Goal: Information Seeking & Learning: Learn about a topic

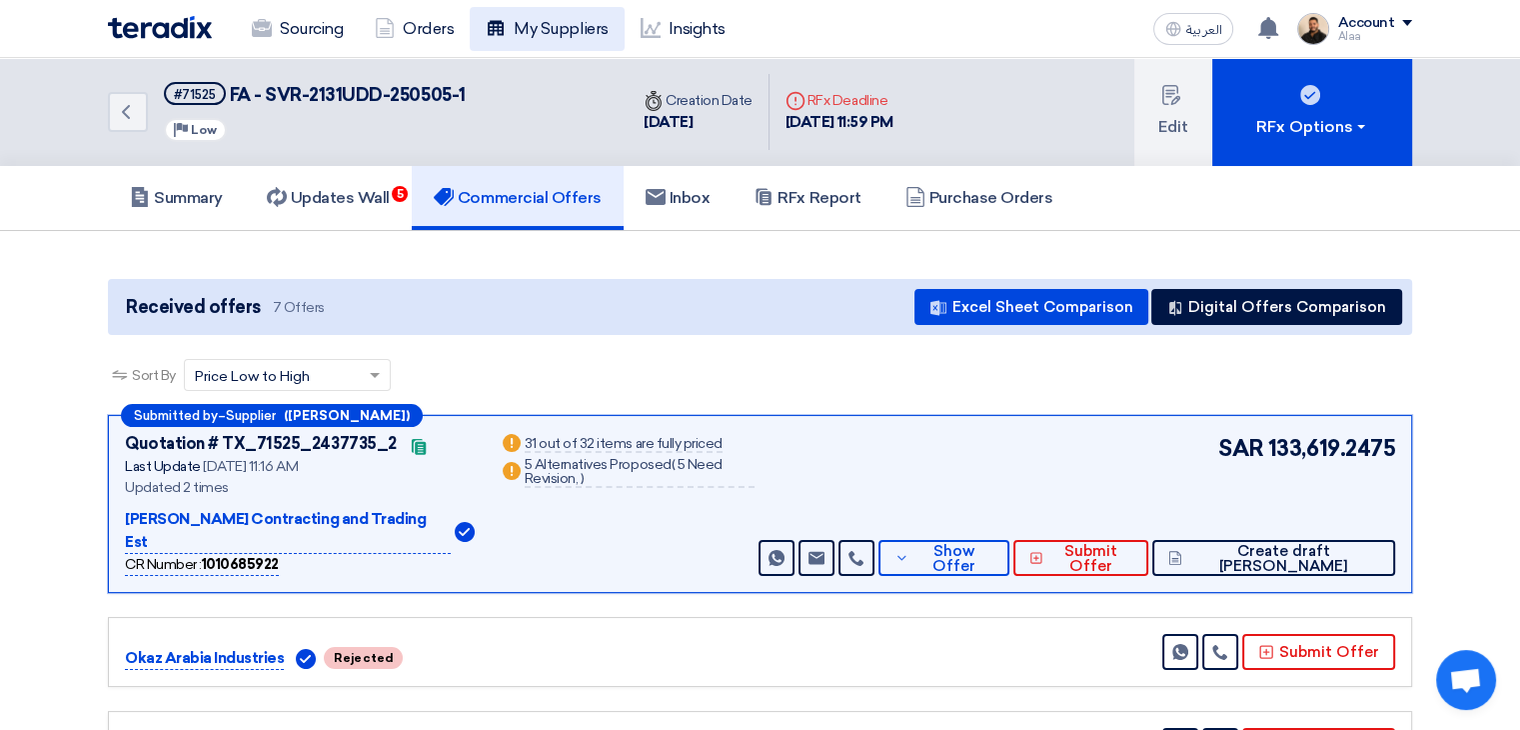
click at [537, 25] on link "My Suppliers" at bounding box center [547, 29] width 154 height 44
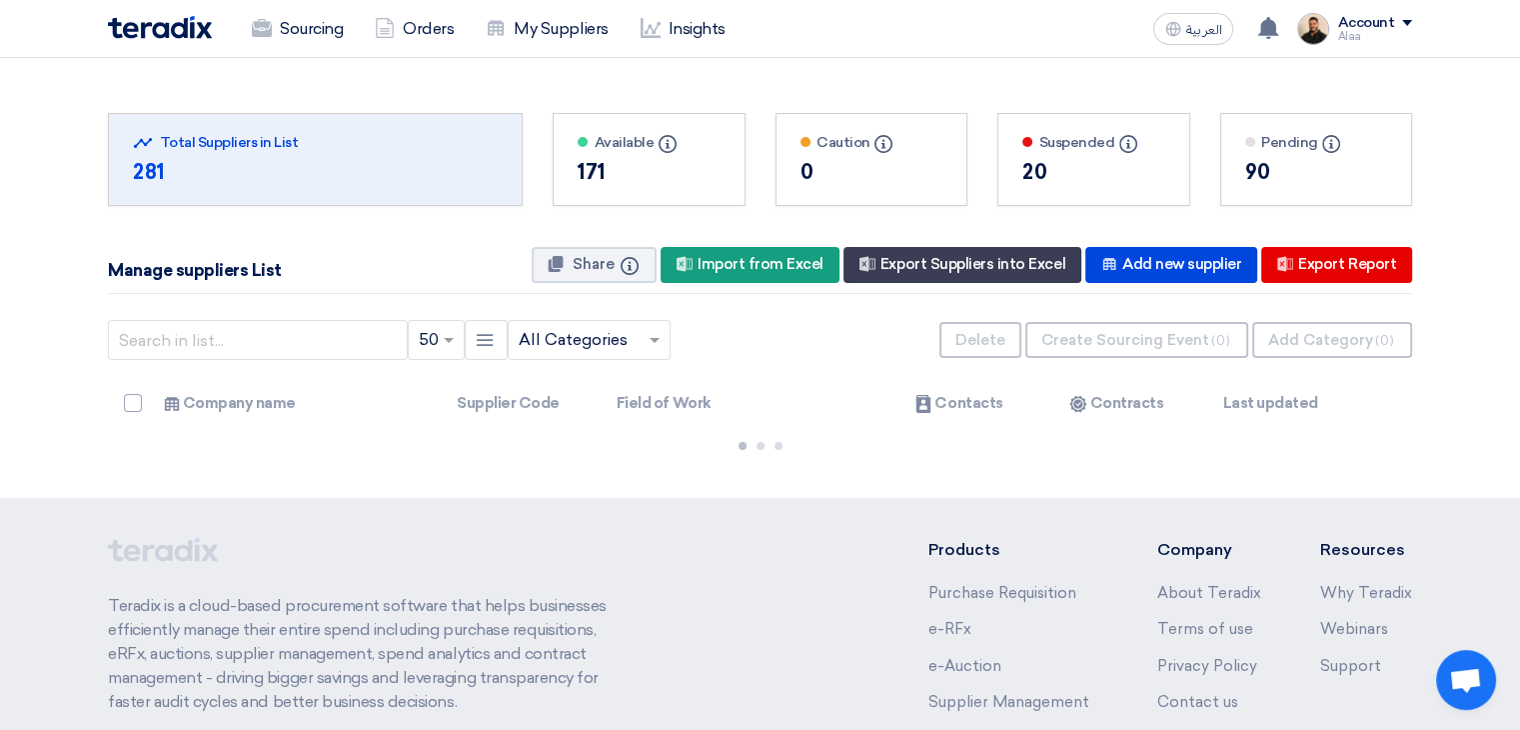
click at [604, 336] on input "text" at bounding box center [579, 340] width 121 height 33
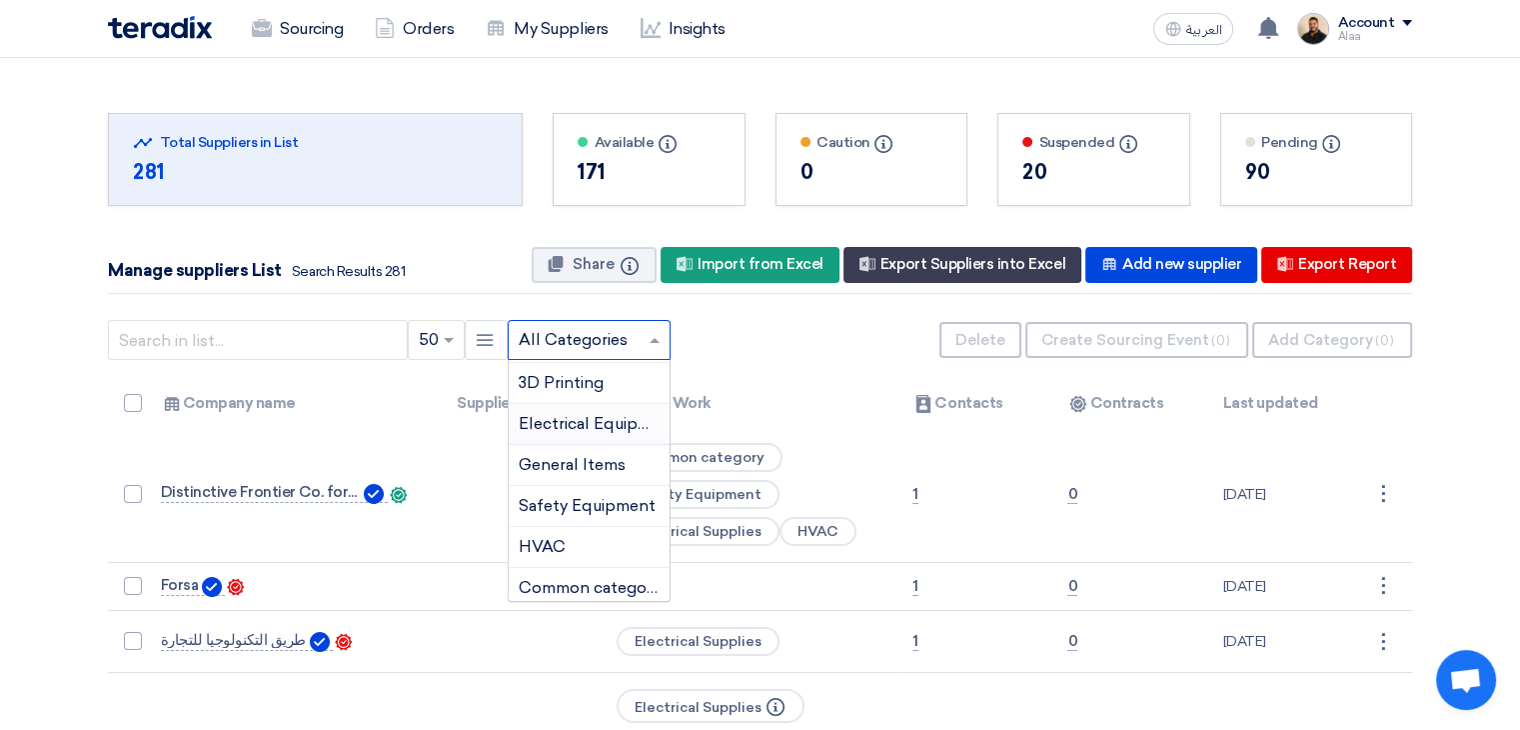
scroll to position [534, 0]
click at [573, 451] on span "General Items" at bounding box center [572, 460] width 107 height 19
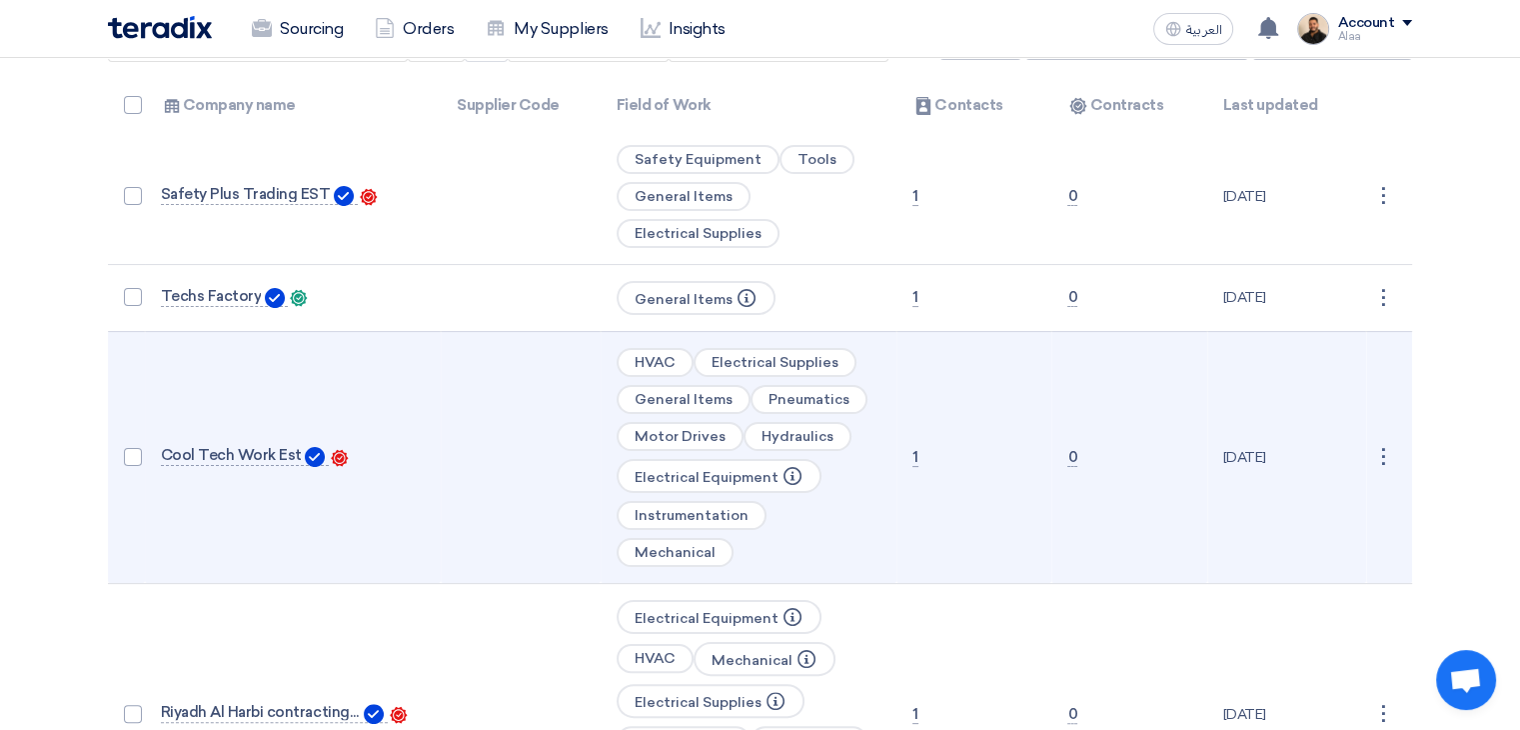
scroll to position [300, 0]
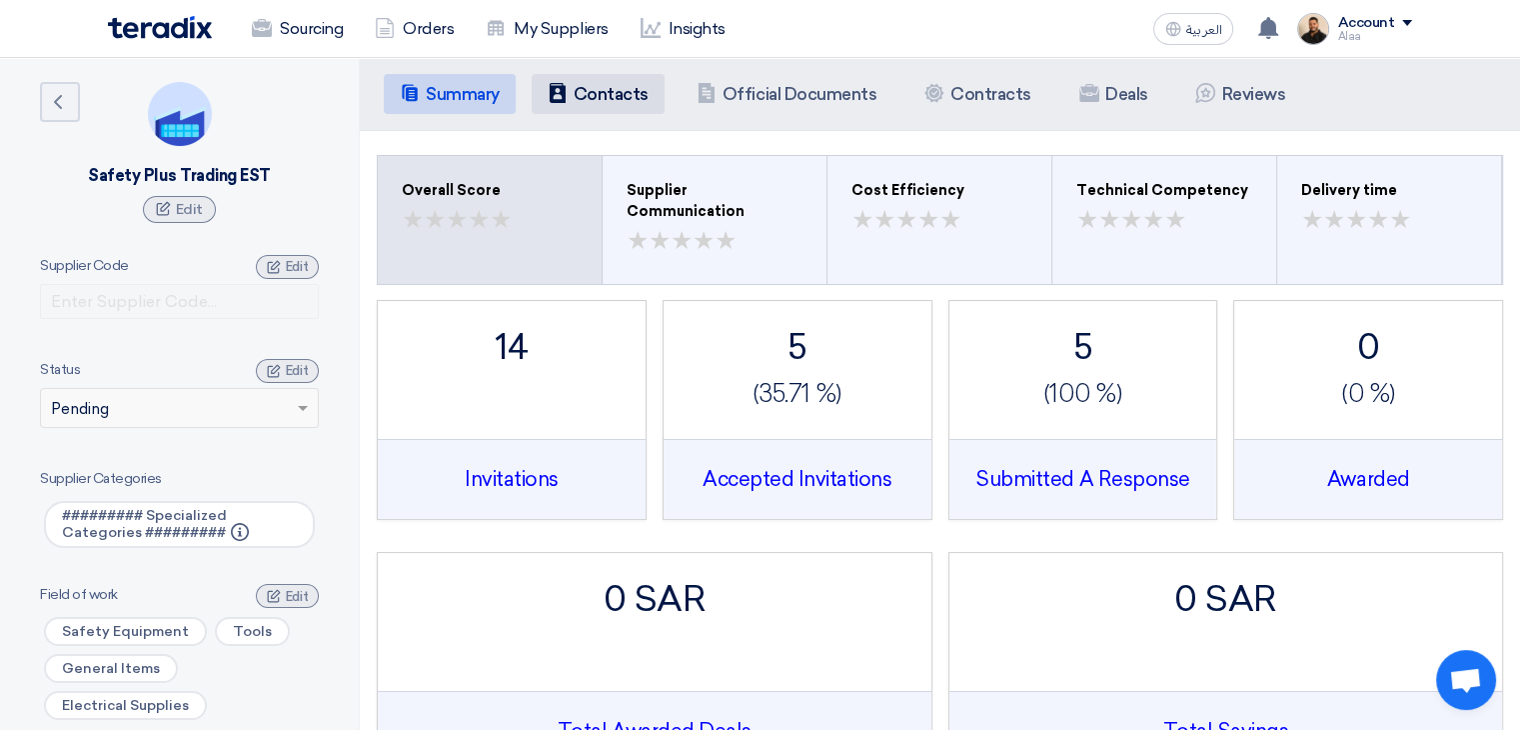
click at [609, 99] on h5 "Contacts" at bounding box center [611, 94] width 75 height 20
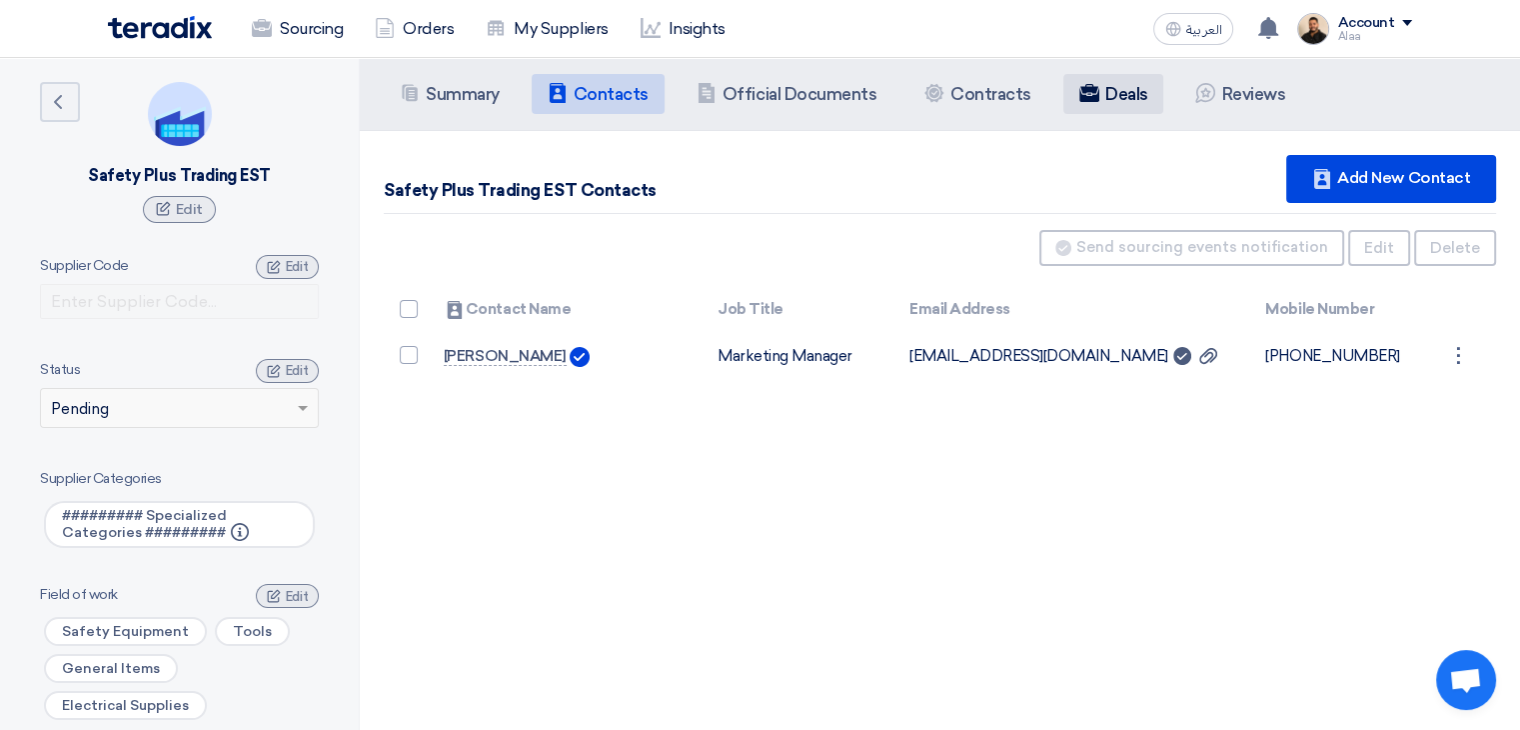
click at [1108, 89] on h5 "Deals" at bounding box center [1127, 94] width 43 height 20
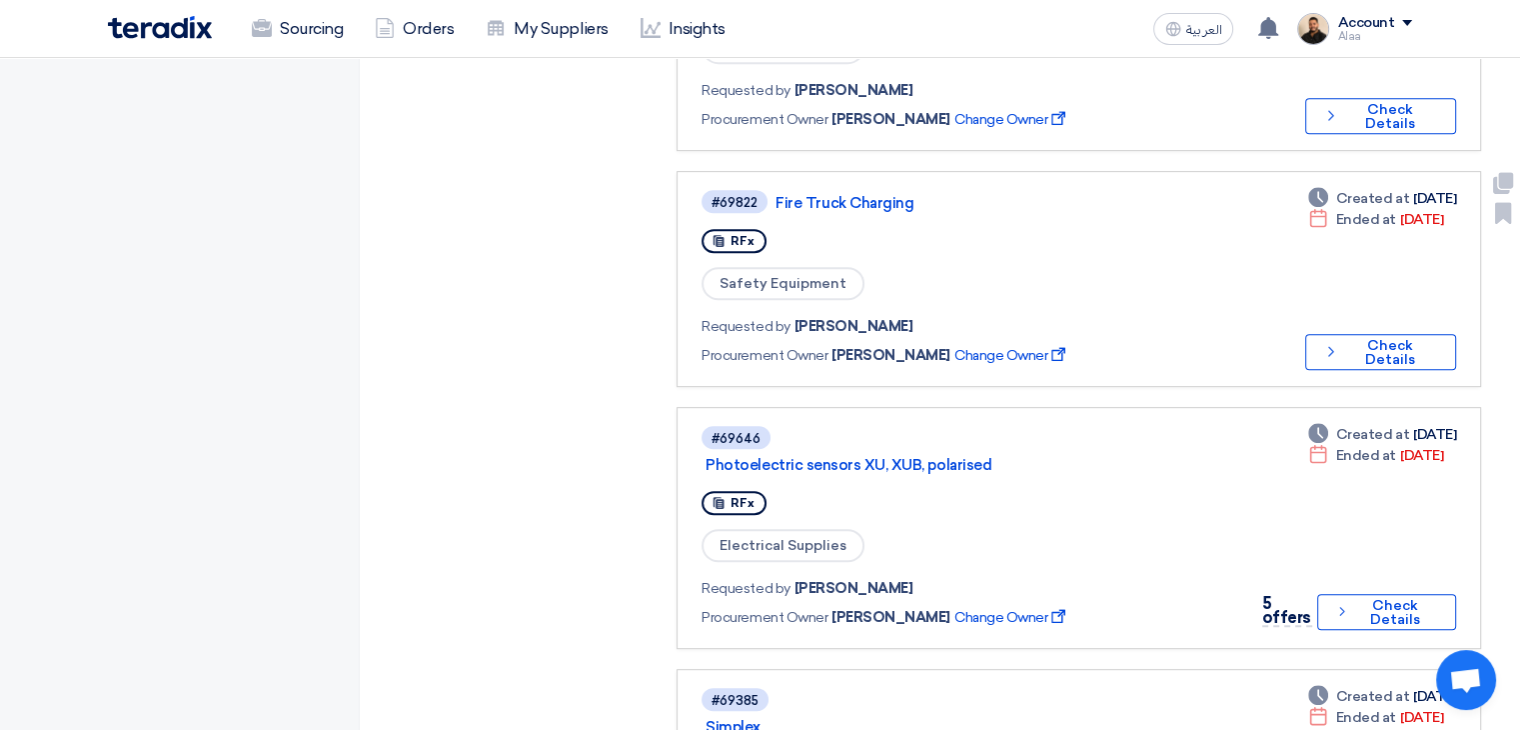
scroll to position [900, 0]
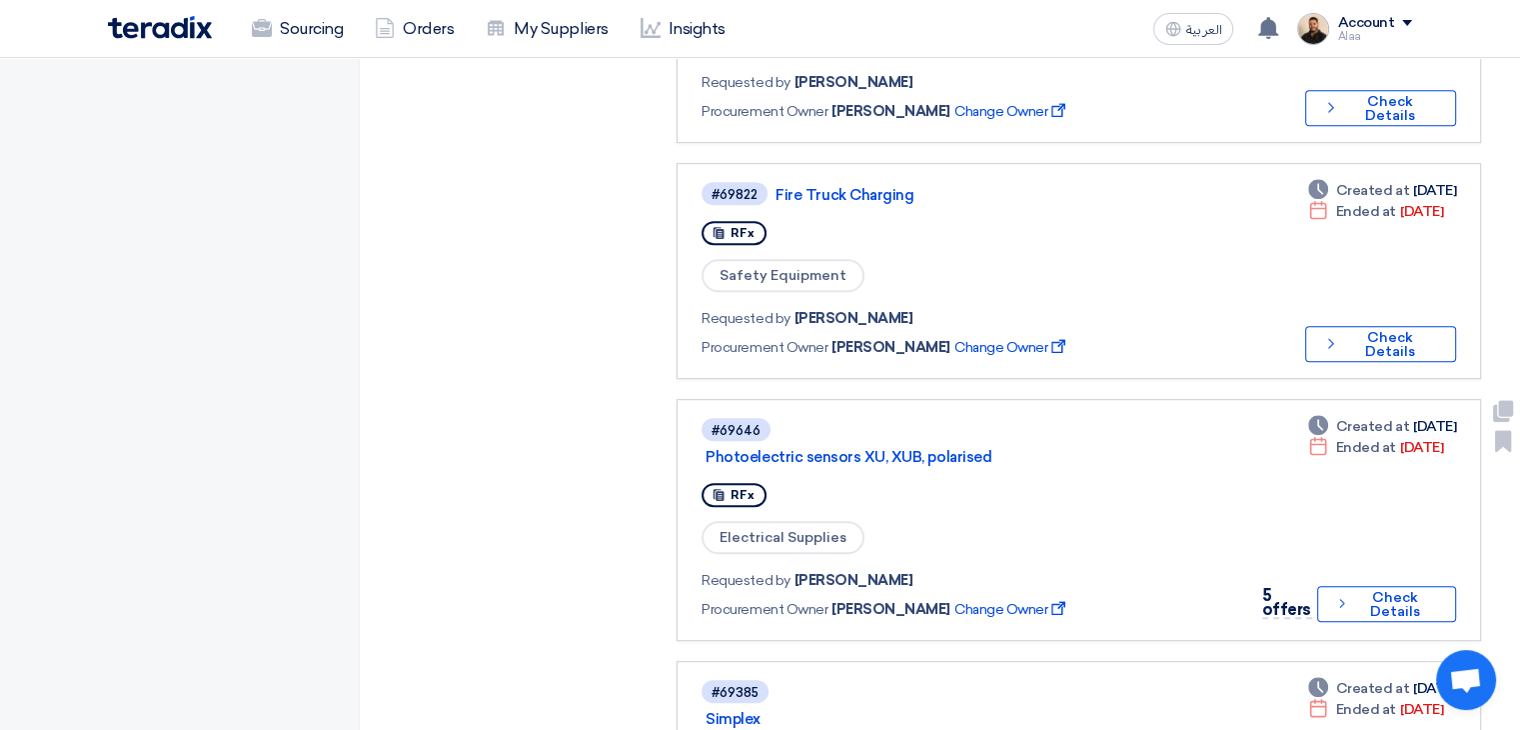
drag, startPoint x: 877, startPoint y: 355, endPoint x: 572, endPoint y: 430, distance: 314.0
click at [572, 430] on div "Open Requests Open Requests 13 All All 13 Receiving Offers Receiving Offers 0 R…" at bounding box center [523, 687] width 278 height 2665
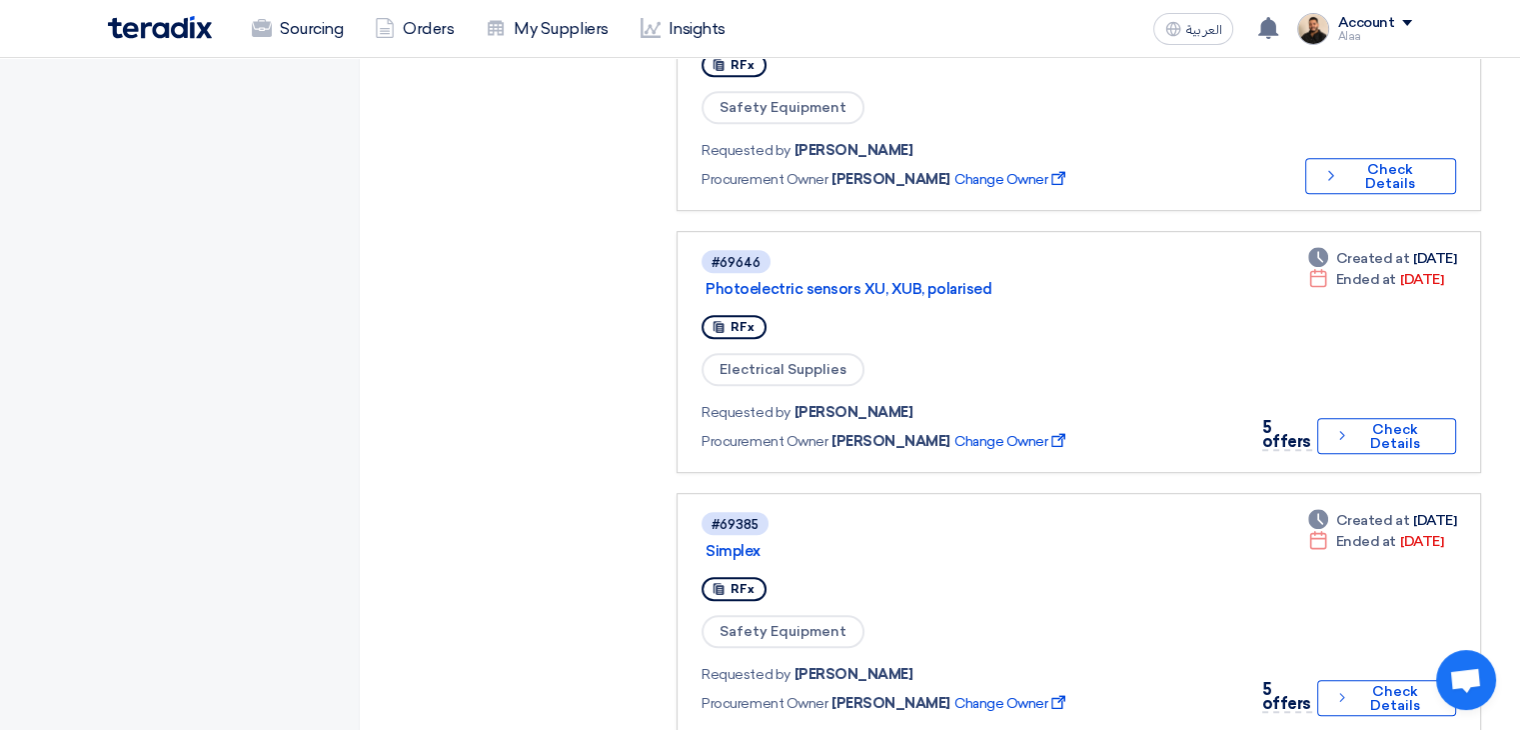
scroll to position [1100, 0]
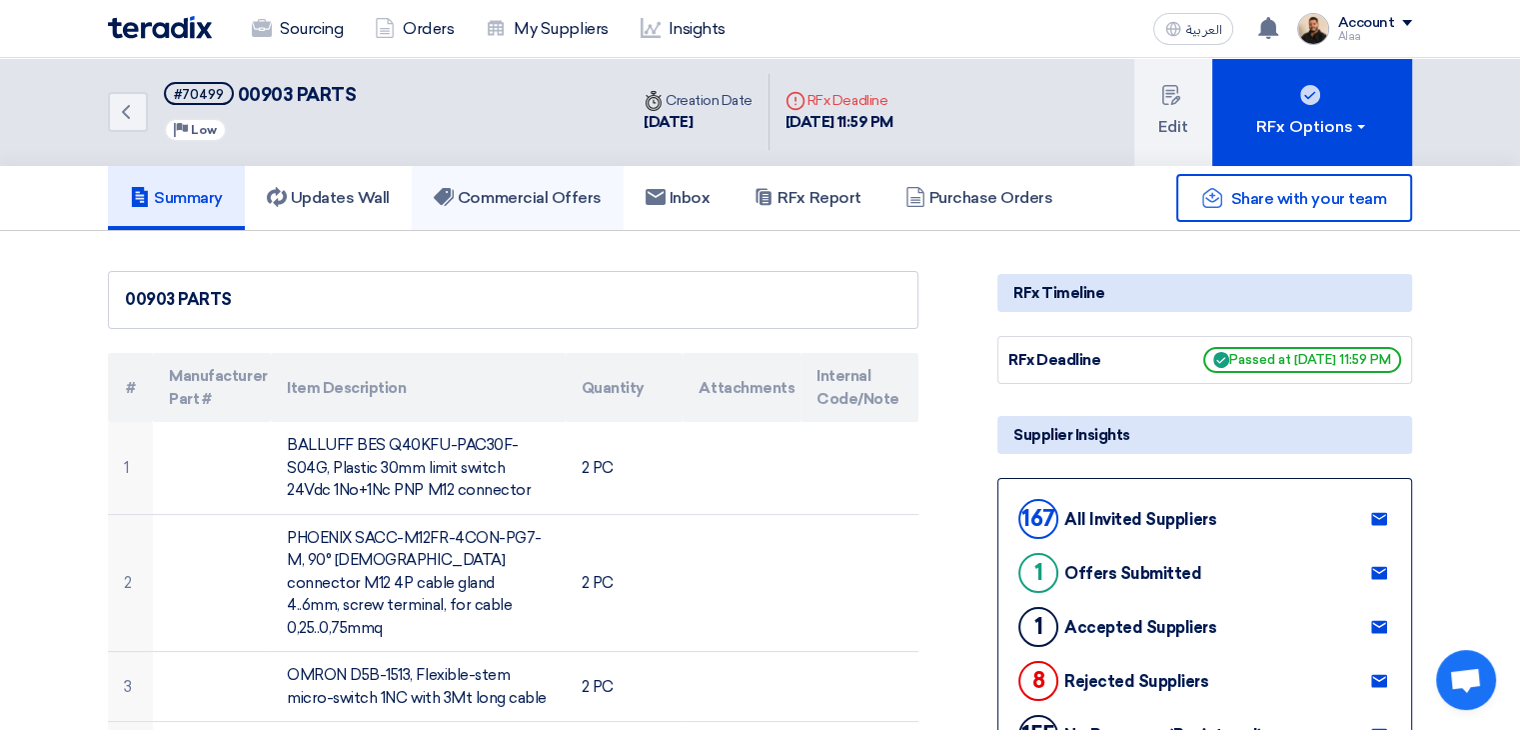
click at [508, 197] on h5 "Commercial Offers" at bounding box center [518, 198] width 168 height 20
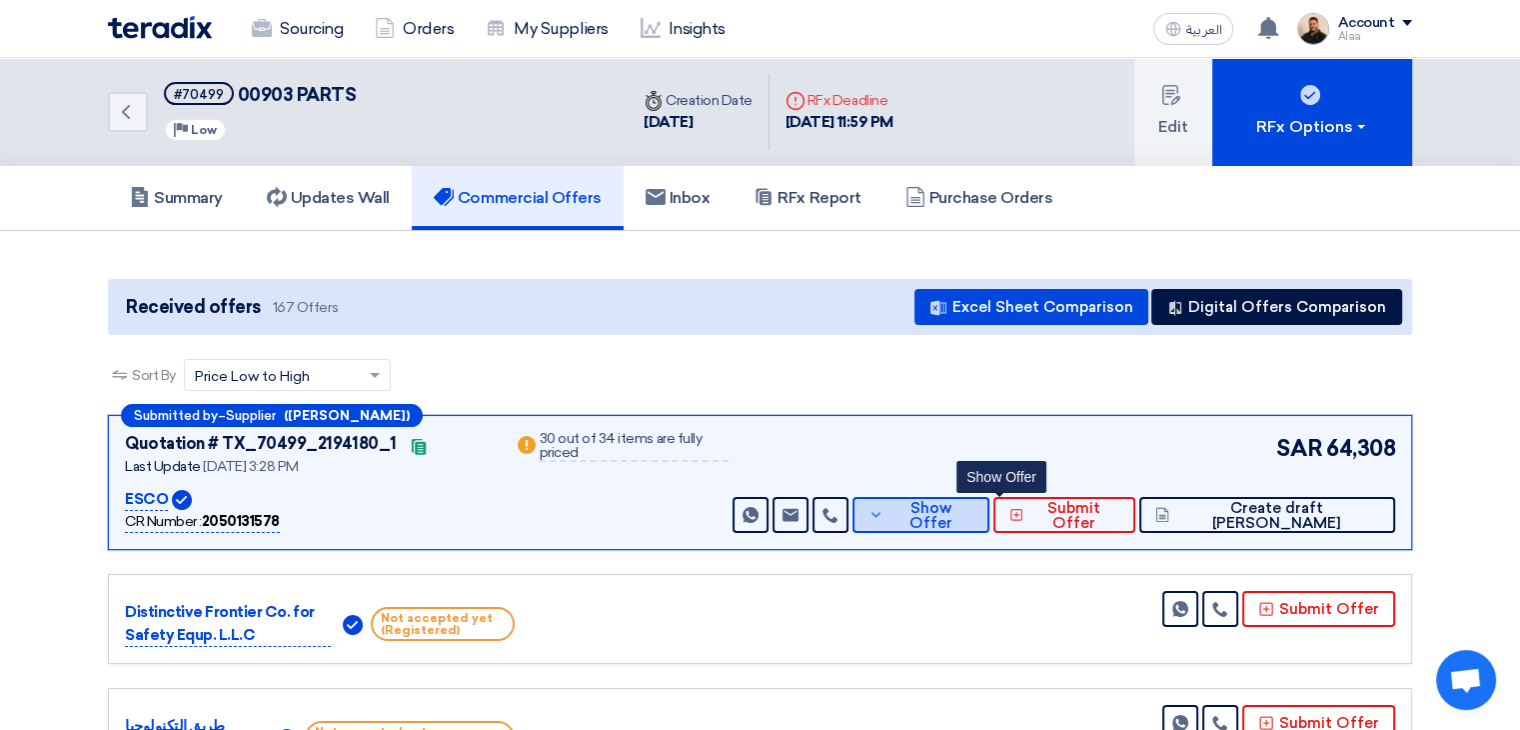
click at [974, 509] on span "Show Offer" at bounding box center [931, 516] width 85 height 30
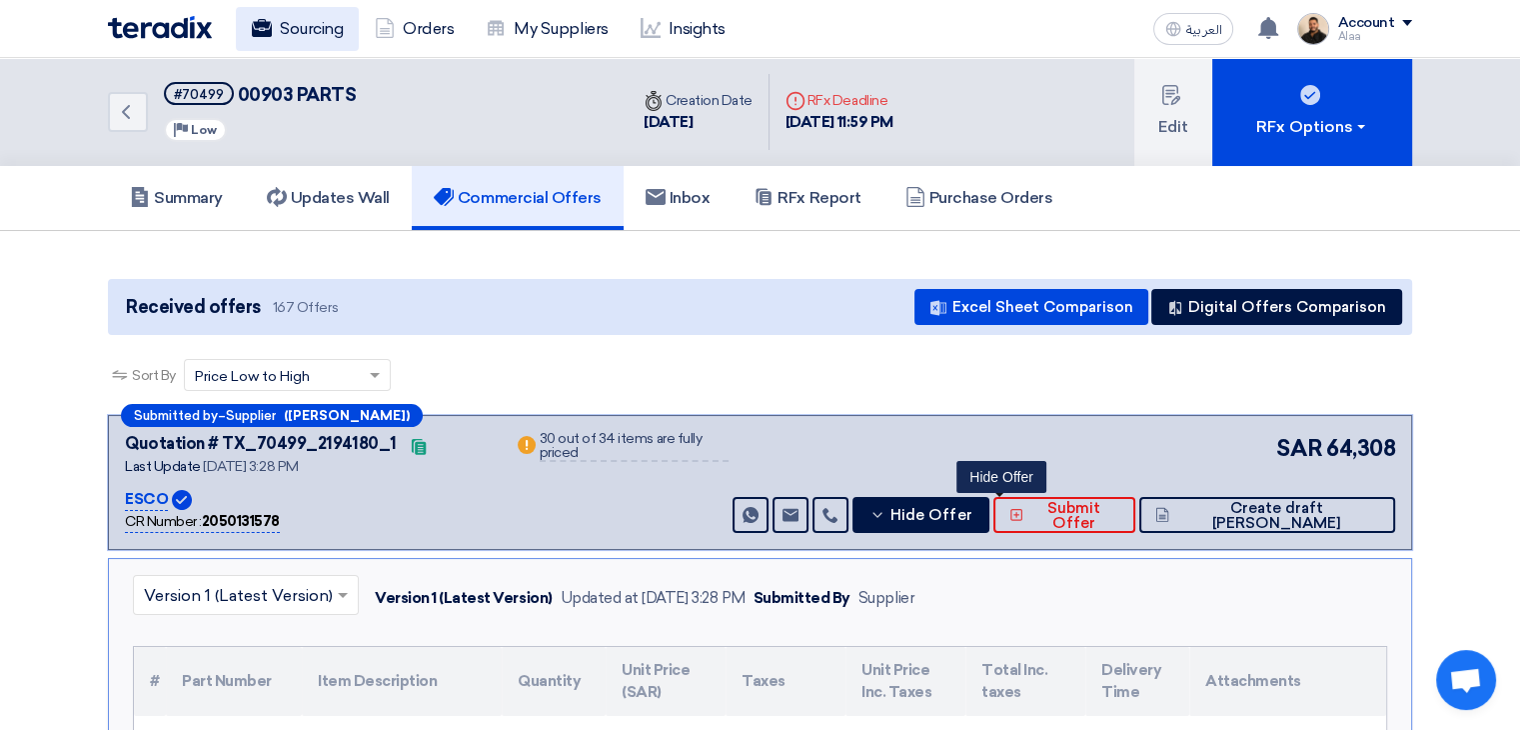
click at [326, 44] on link "Sourcing" at bounding box center [297, 29] width 123 height 44
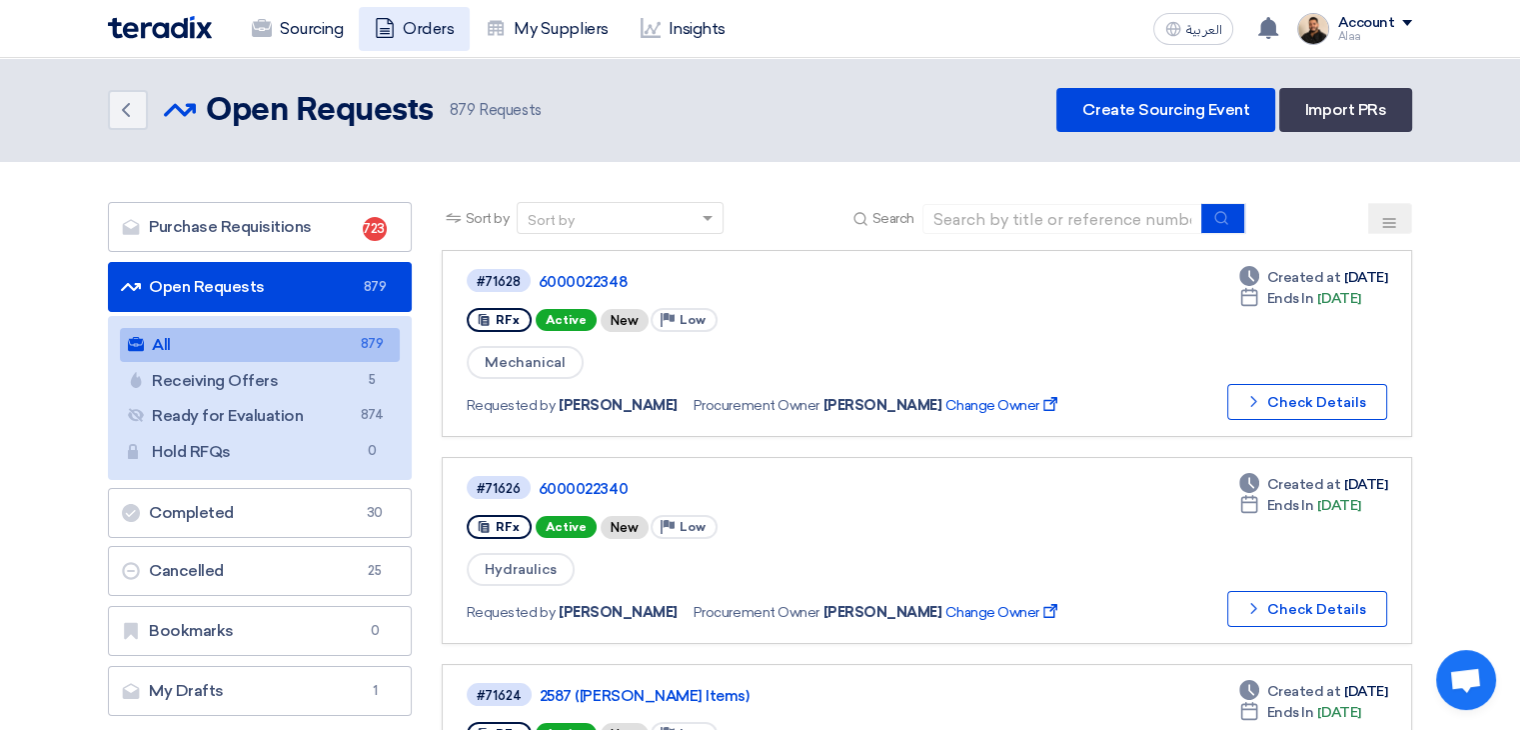
click at [440, 22] on link "Orders" at bounding box center [414, 29] width 111 height 44
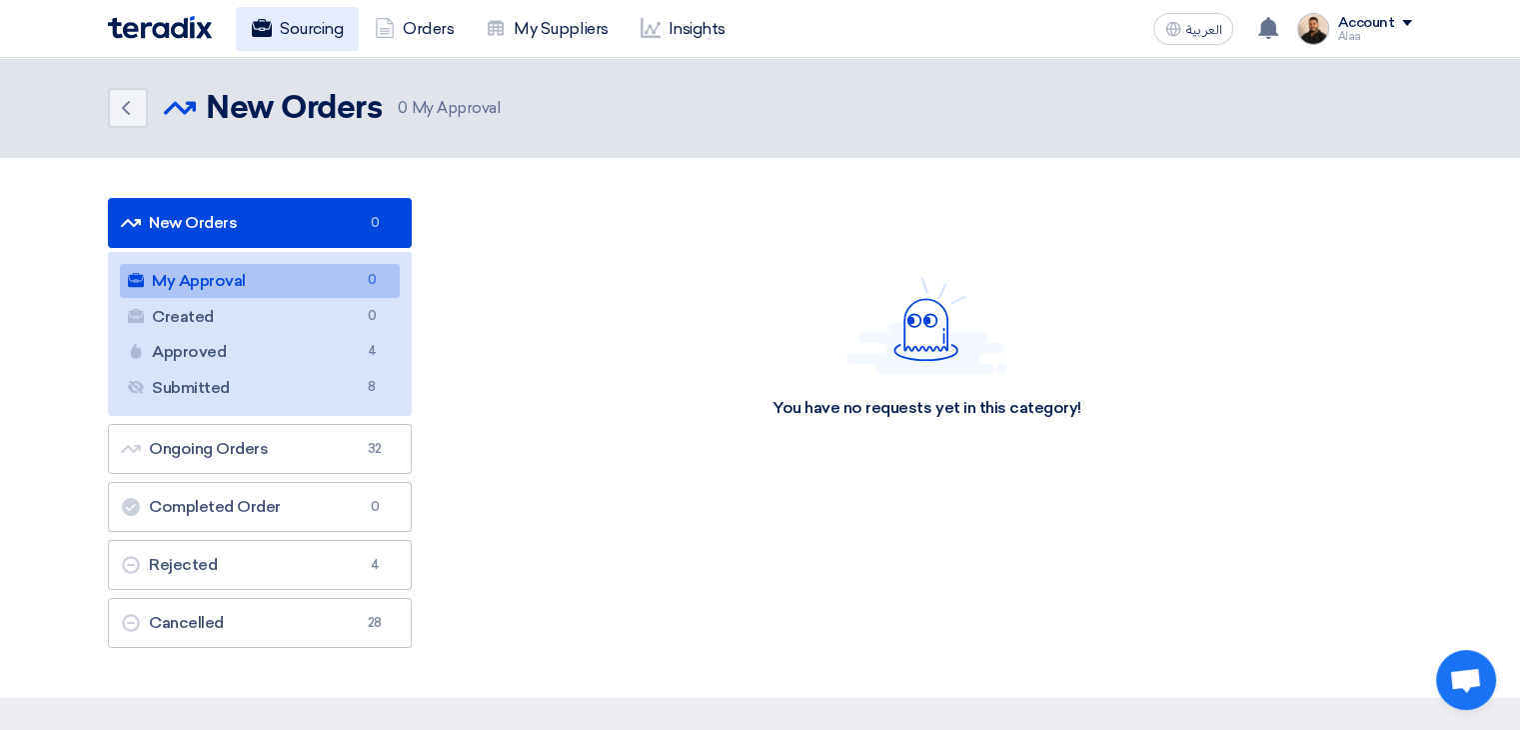
click at [304, 37] on link "Sourcing" at bounding box center [297, 29] width 123 height 44
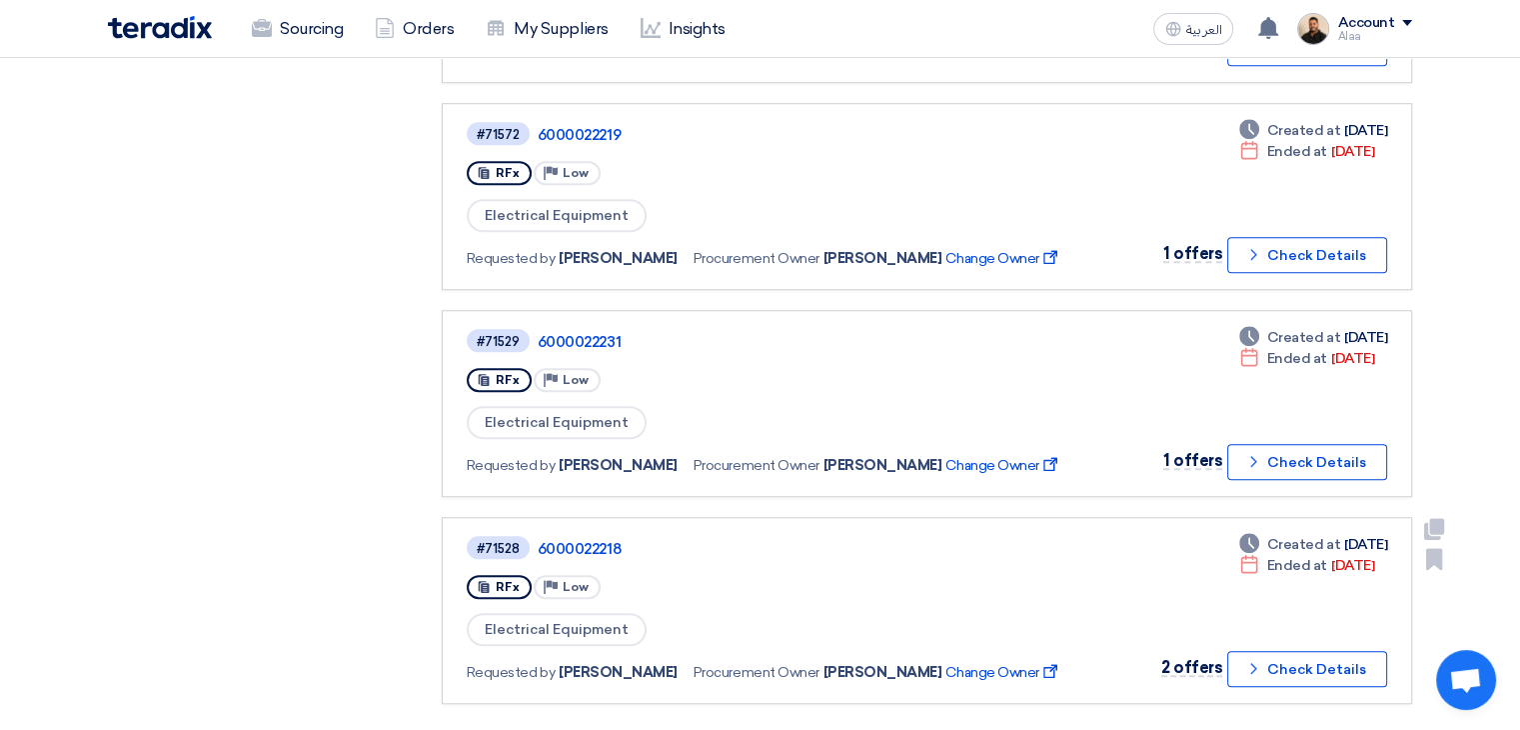
scroll to position [1799, 0]
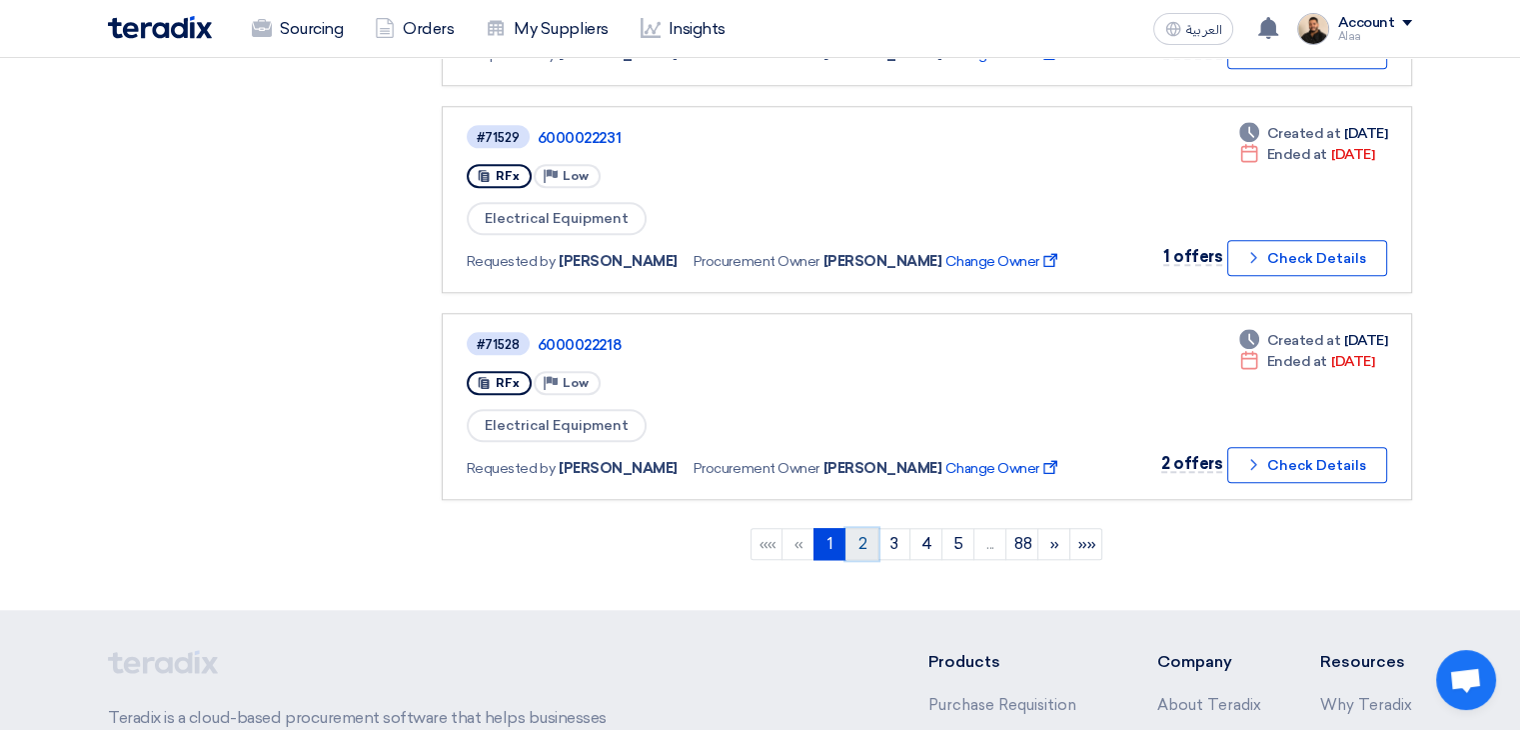
click at [871, 528] on link "2" at bounding box center [862, 544] width 33 height 32
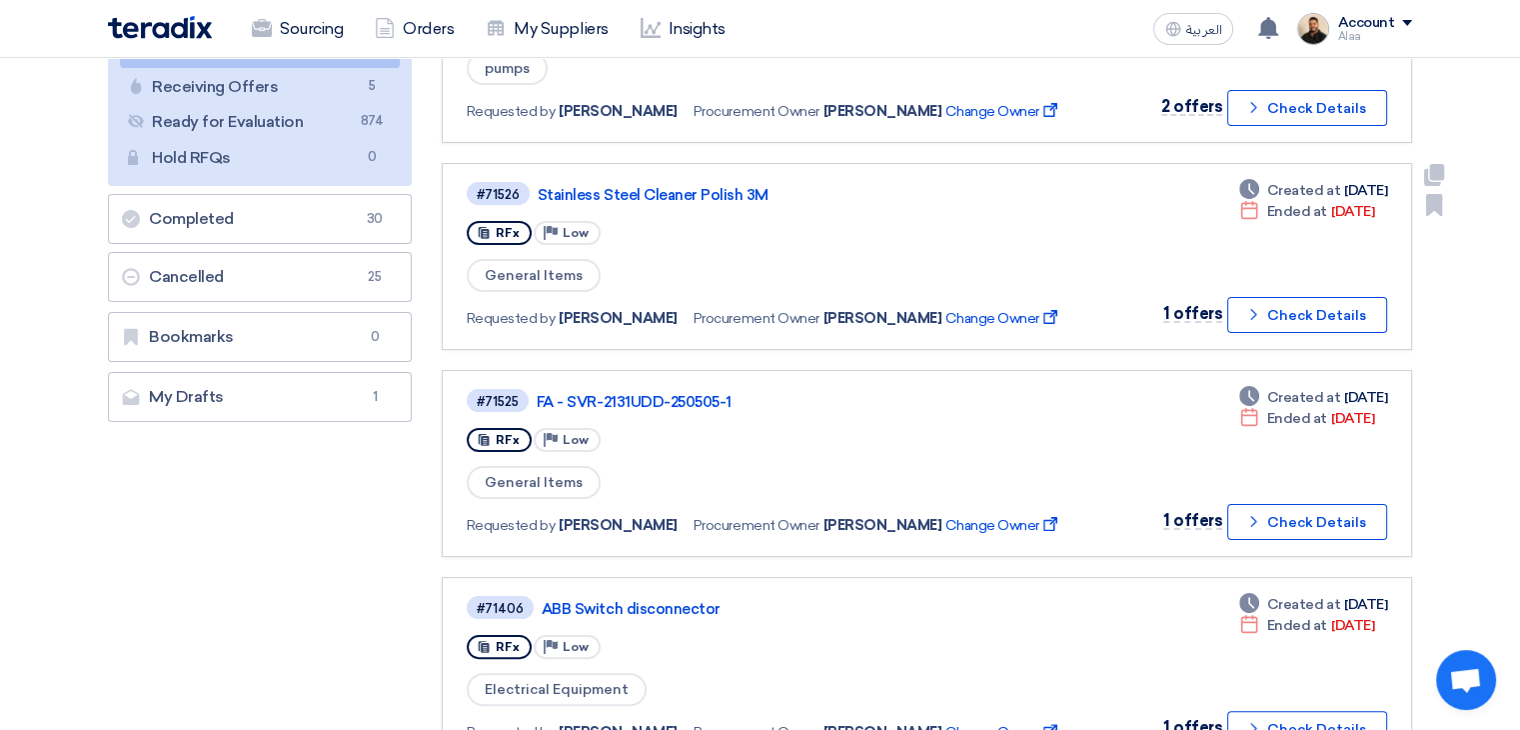
scroll to position [300, 0]
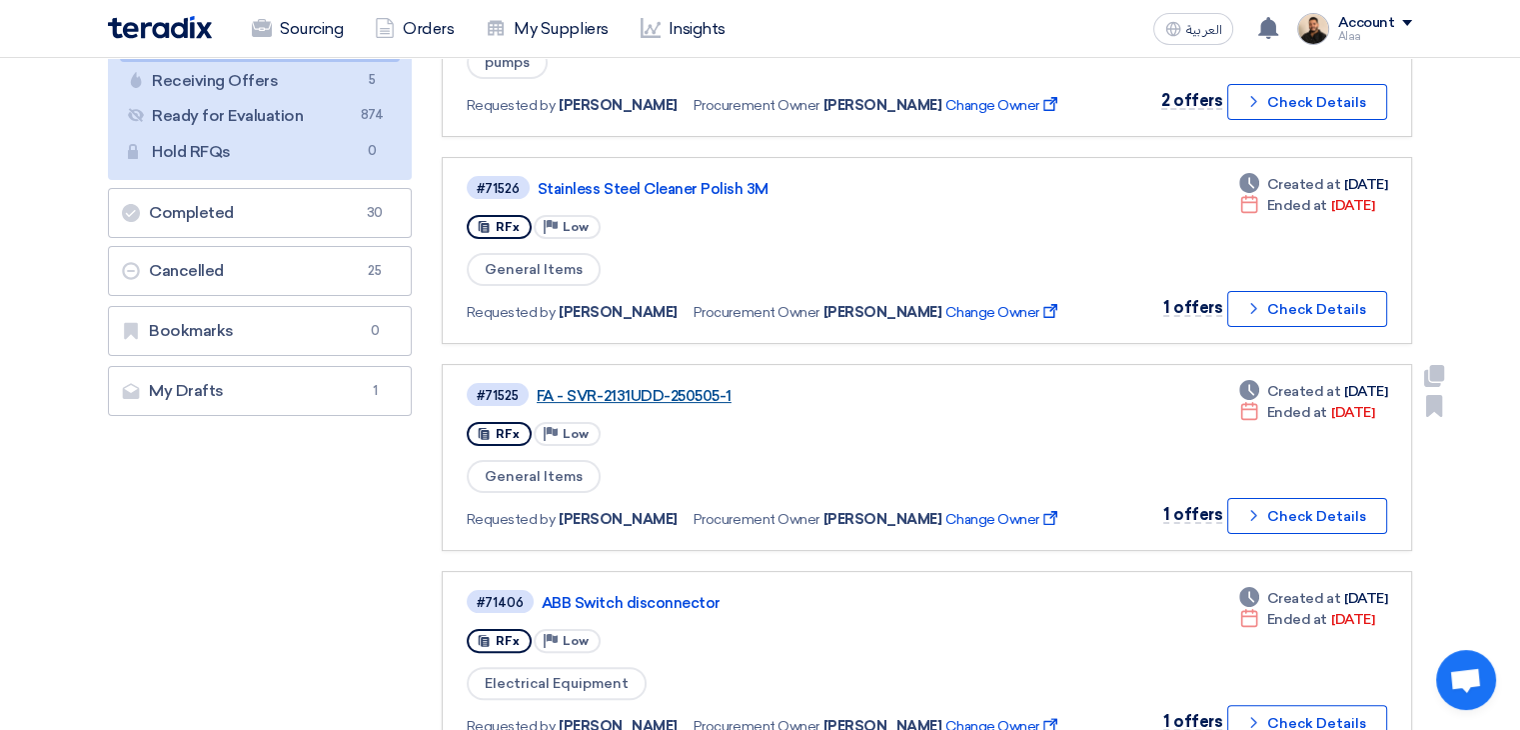
click at [634, 387] on link "FA - SVR-2131UDD-250505-1" at bounding box center [787, 396] width 500 height 18
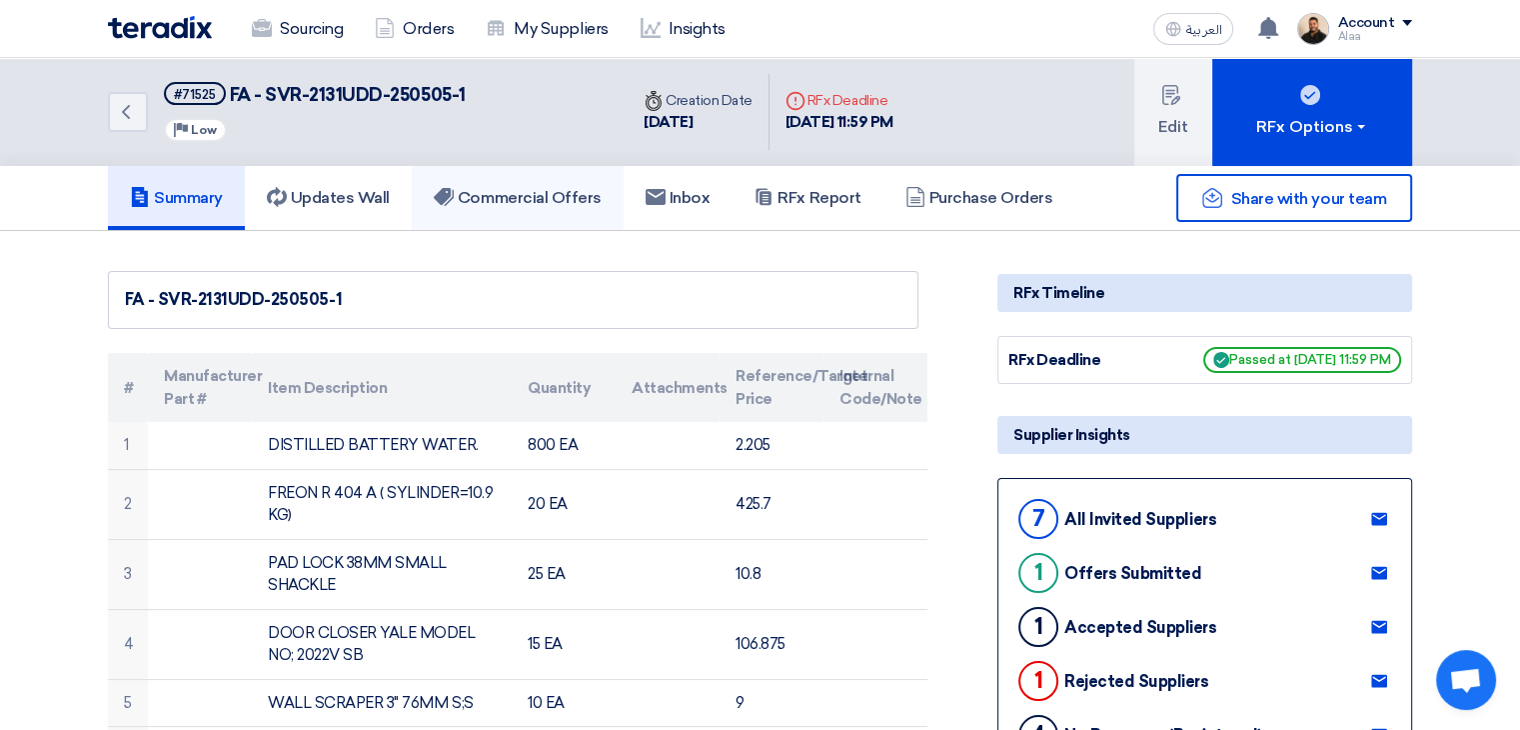
click at [561, 204] on h5 "Commercial Offers" at bounding box center [518, 198] width 168 height 20
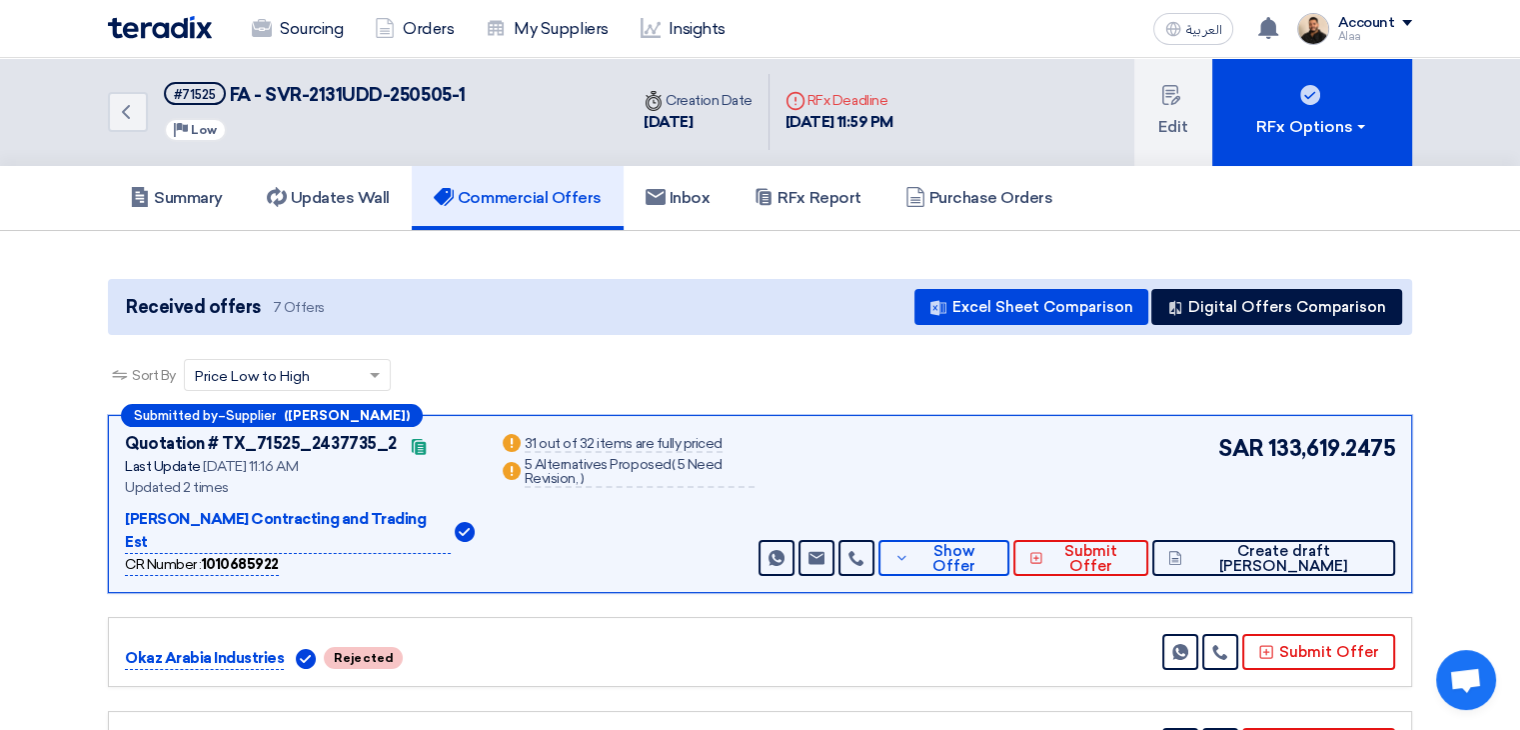
scroll to position [100, 0]
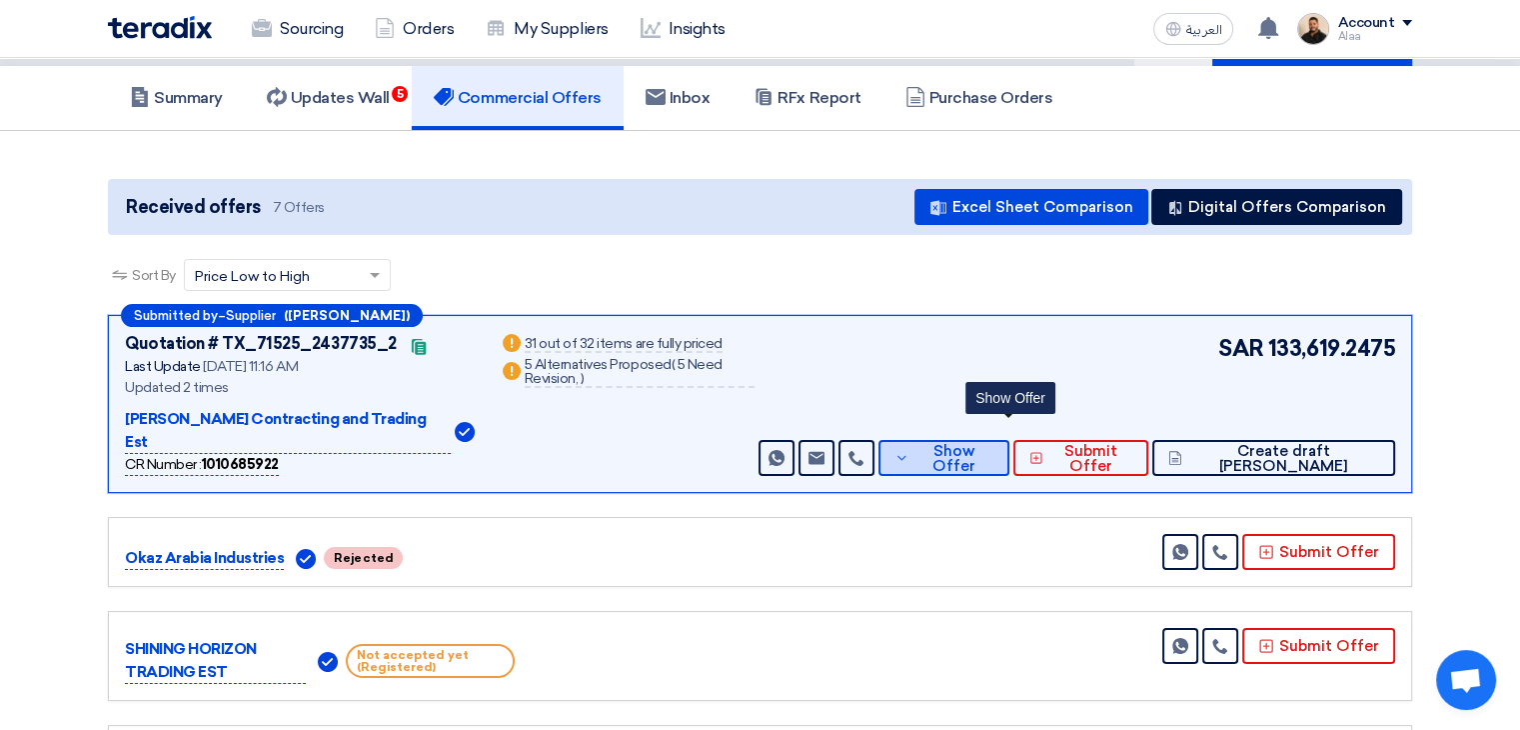
click at [994, 444] on span "Show Offer" at bounding box center [954, 459] width 79 height 30
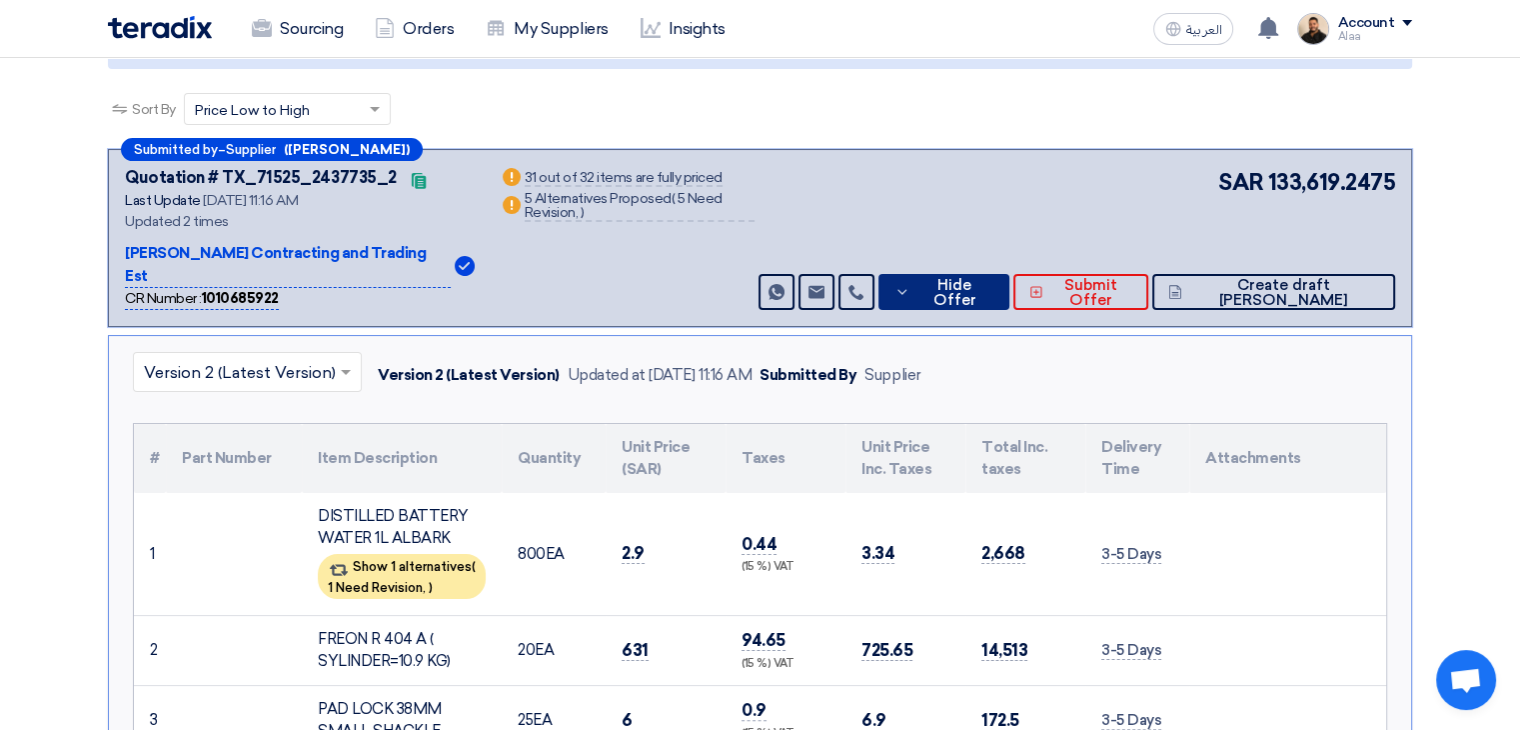
scroll to position [300, 0]
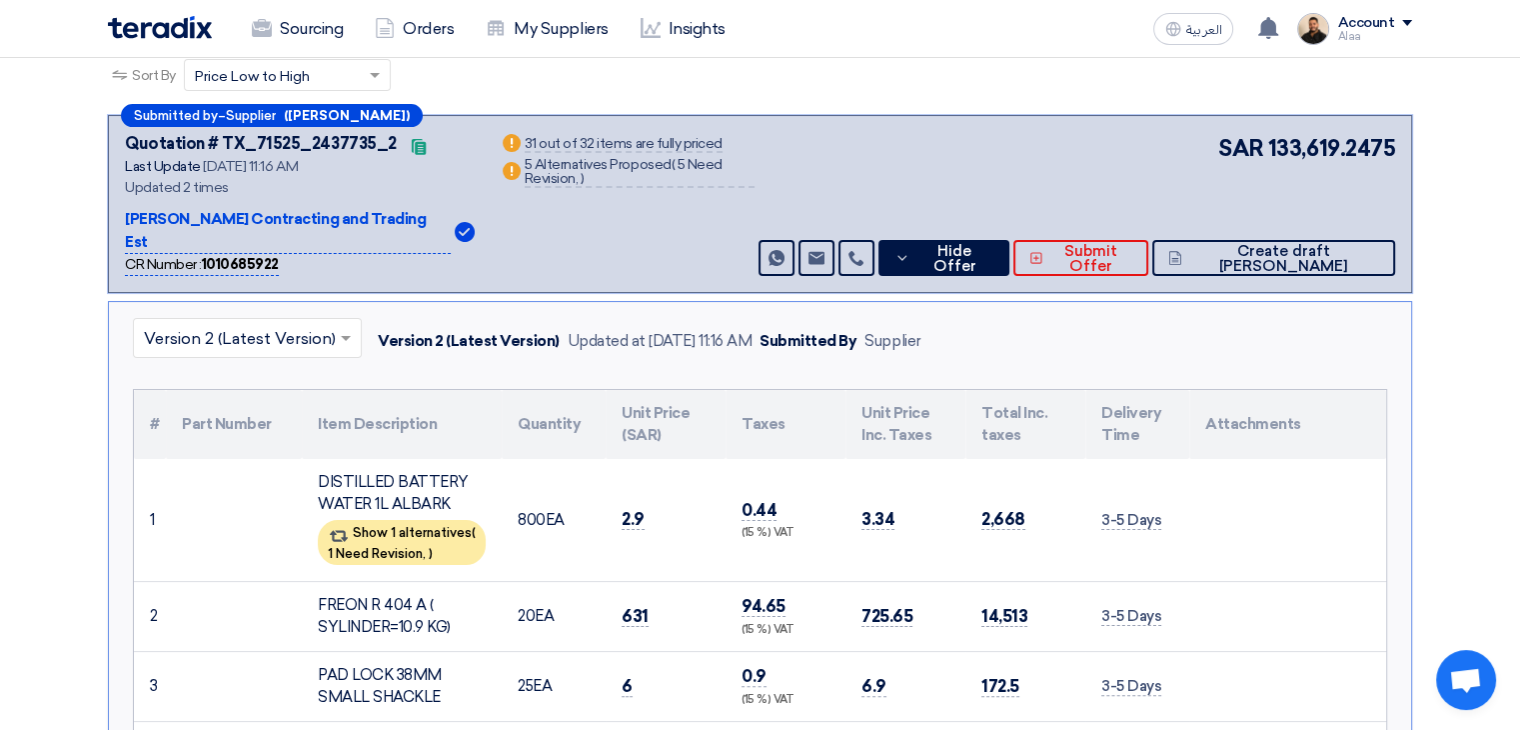
drag, startPoint x: 133, startPoint y: 386, endPoint x: 1414, endPoint y: 371, distance: 1281.6
click at [1344, 413] on th "Attachments" at bounding box center [1288, 424] width 197 height 69
drag, startPoint x: 128, startPoint y: 390, endPoint x: 1299, endPoint y: 381, distance: 1171.6
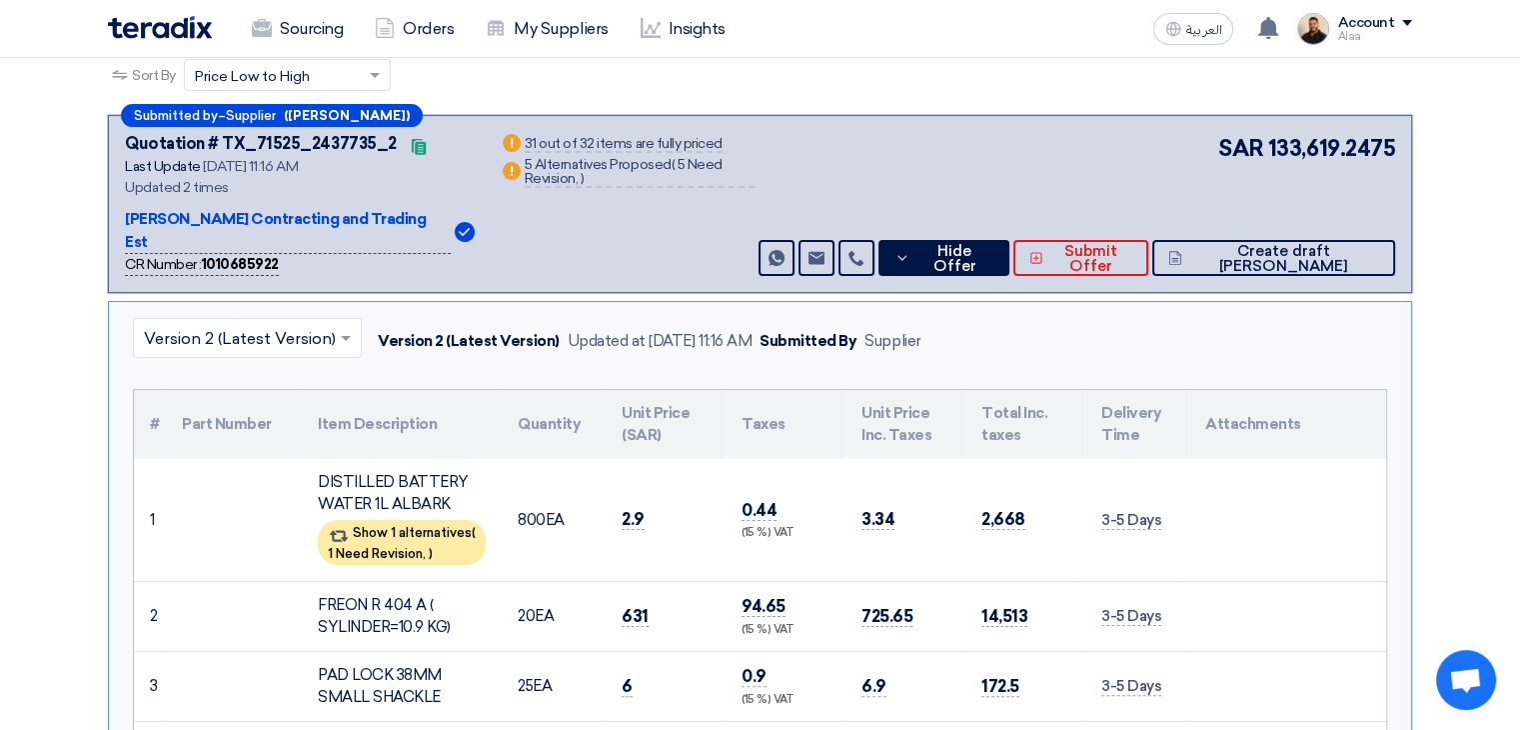
copy div "# Part Number Item Description Quantity Unit Price (SAR) Taxes Unit Price Inc. …"
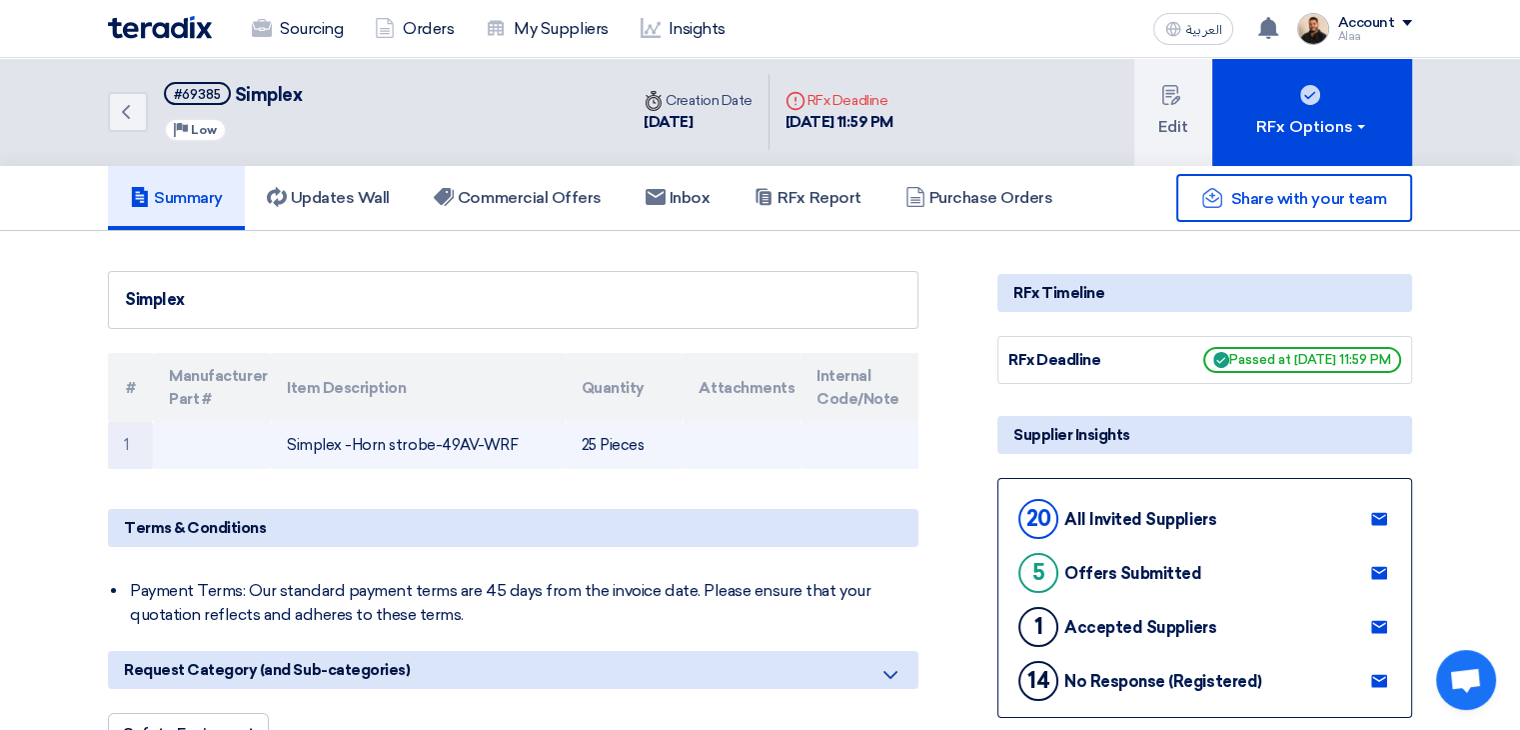
click at [441, 448] on td "Simplex -Horn strobe-49AV-WRF" at bounding box center [418, 445] width 294 height 47
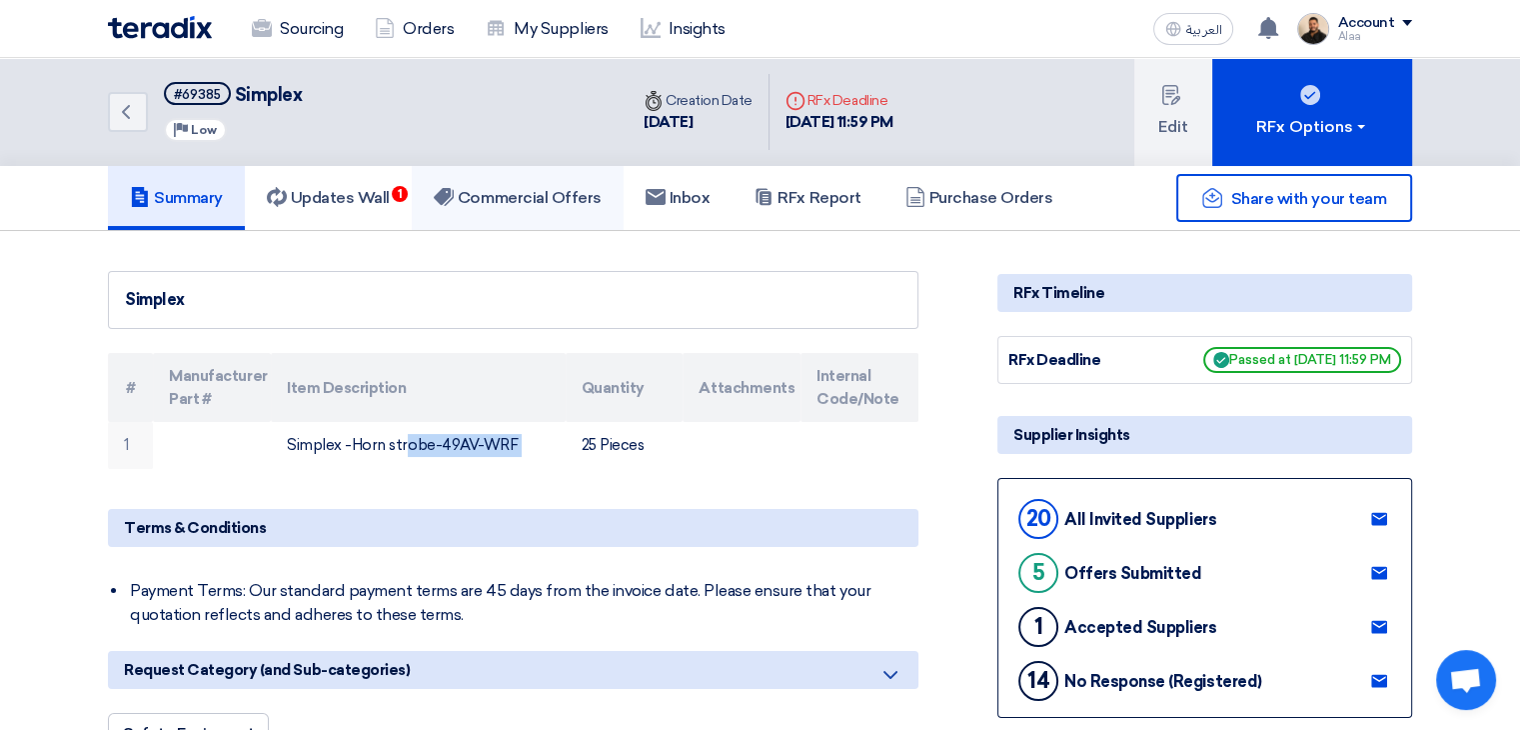
click at [547, 204] on h5 "Commercial Offers" at bounding box center [518, 198] width 168 height 20
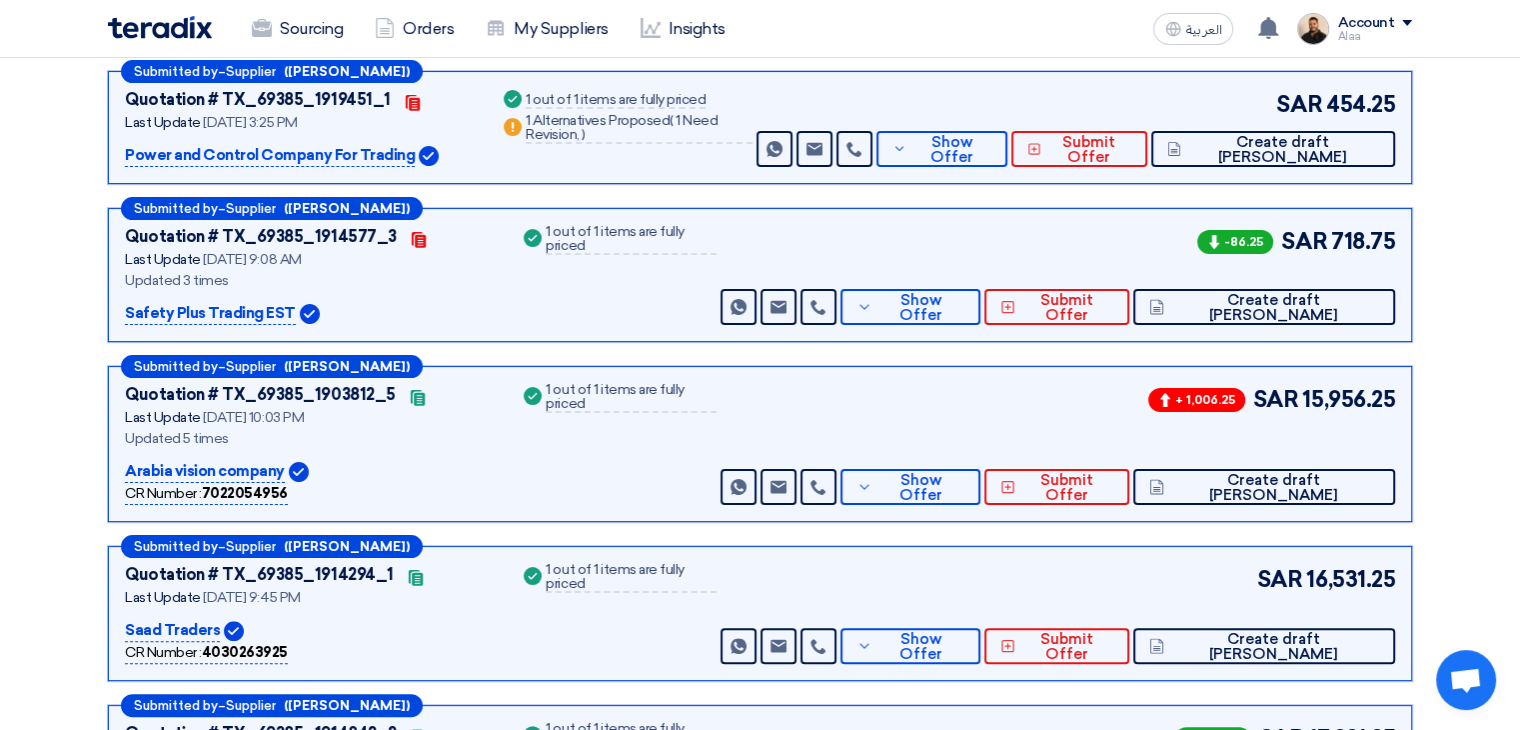
scroll to position [300, 0]
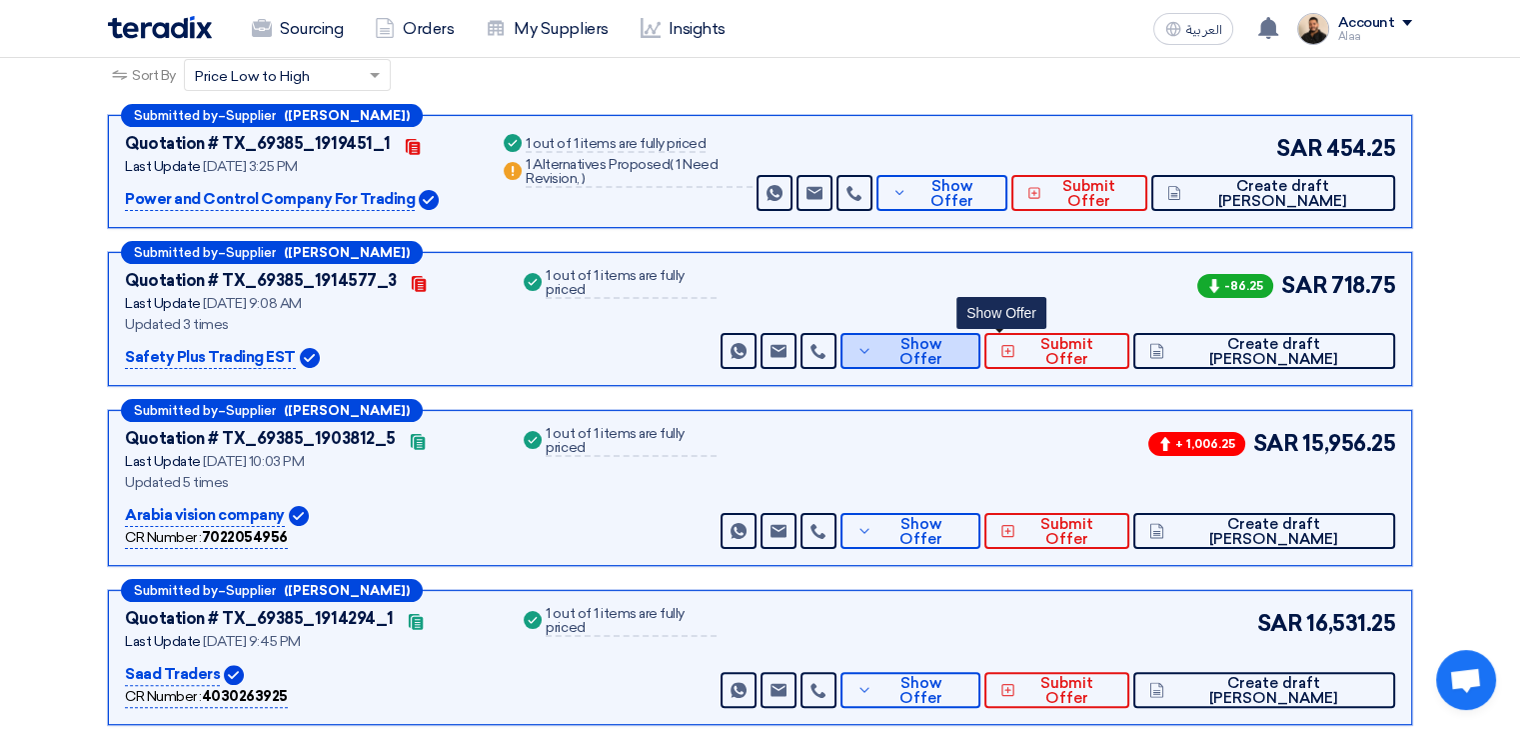
click at [981, 333] on button "Show Offer" at bounding box center [911, 351] width 140 height 36
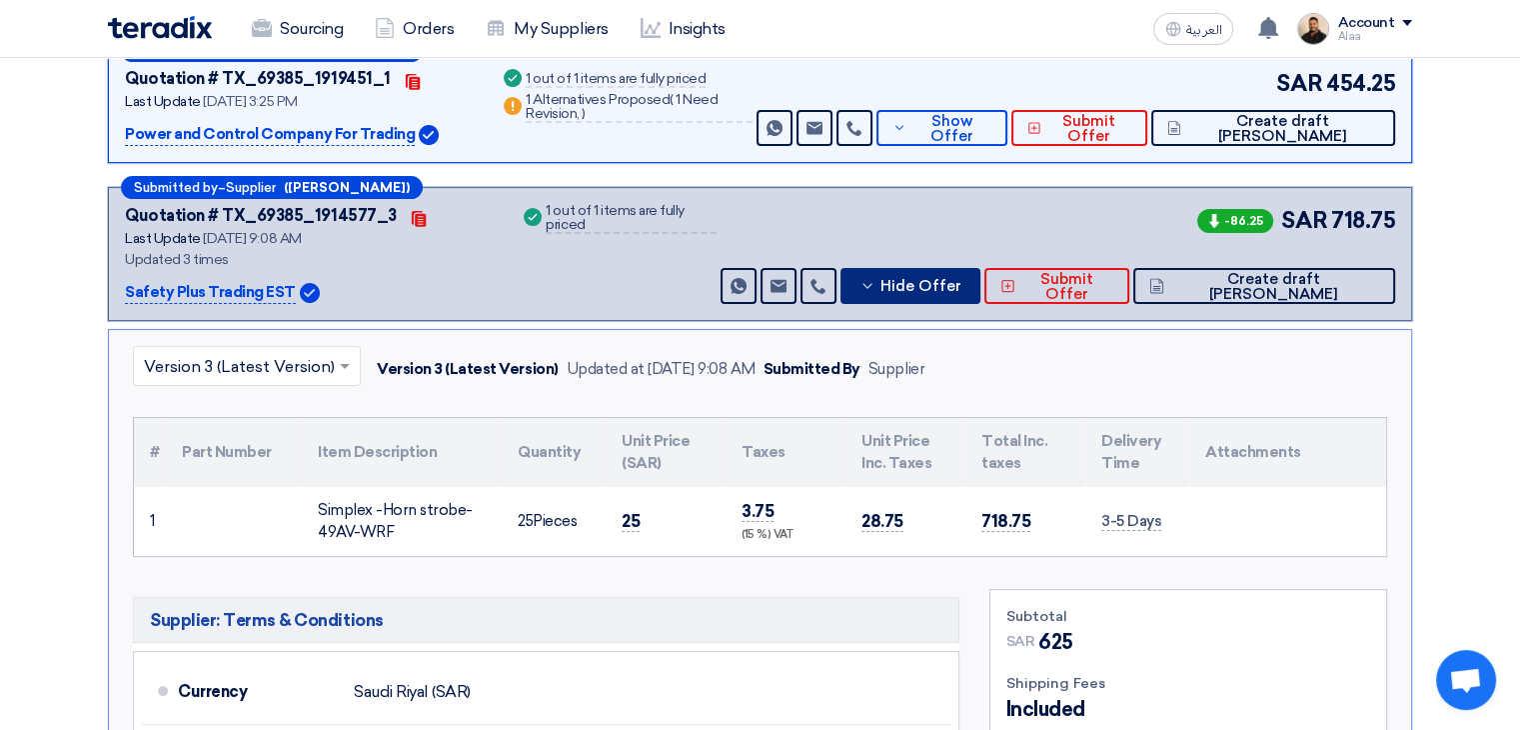
scroll to position [400, 0]
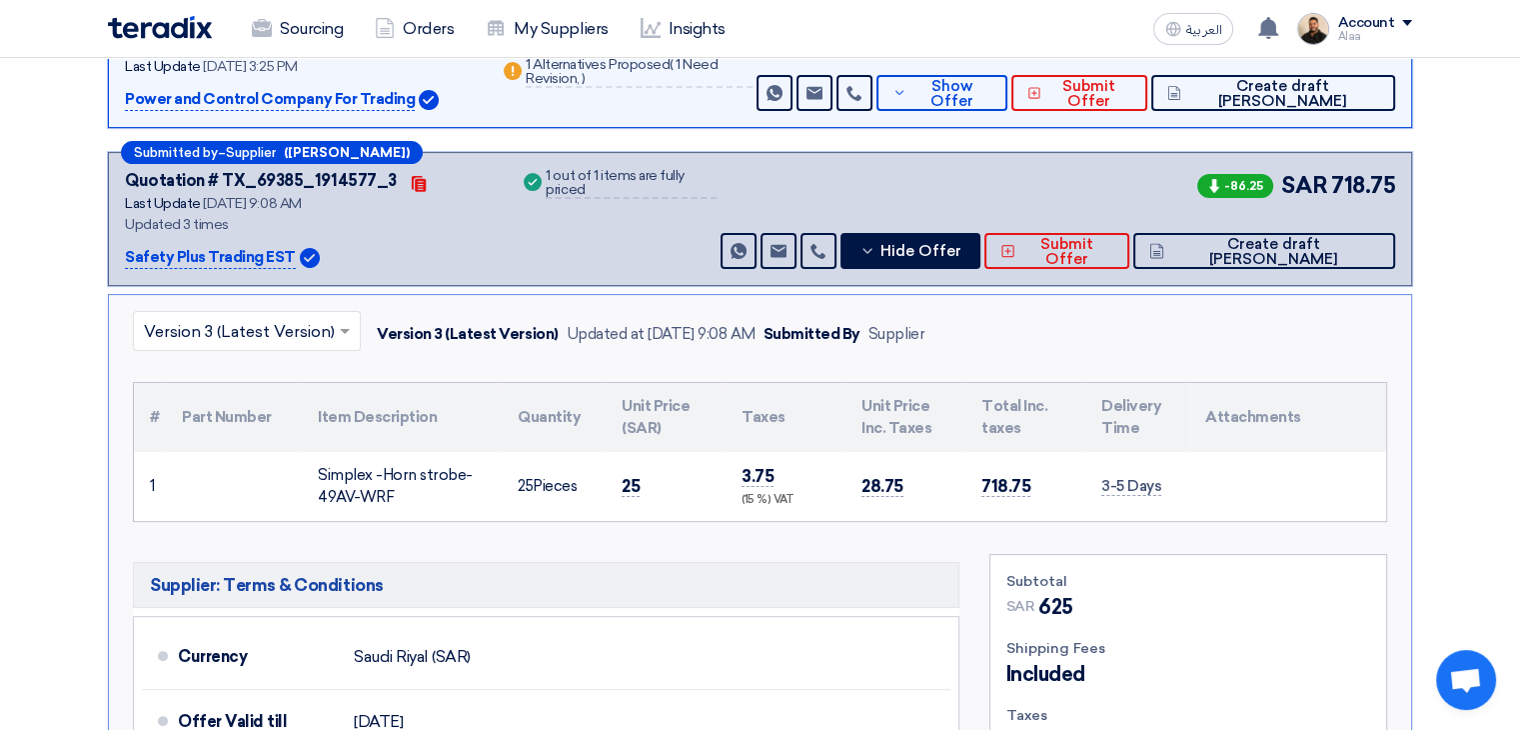
click at [372, 472] on div "Simplex -Horn strobe-49AV-WRF" at bounding box center [402, 486] width 168 height 45
click at [272, 24] on link "Sourcing" at bounding box center [297, 29] width 123 height 44
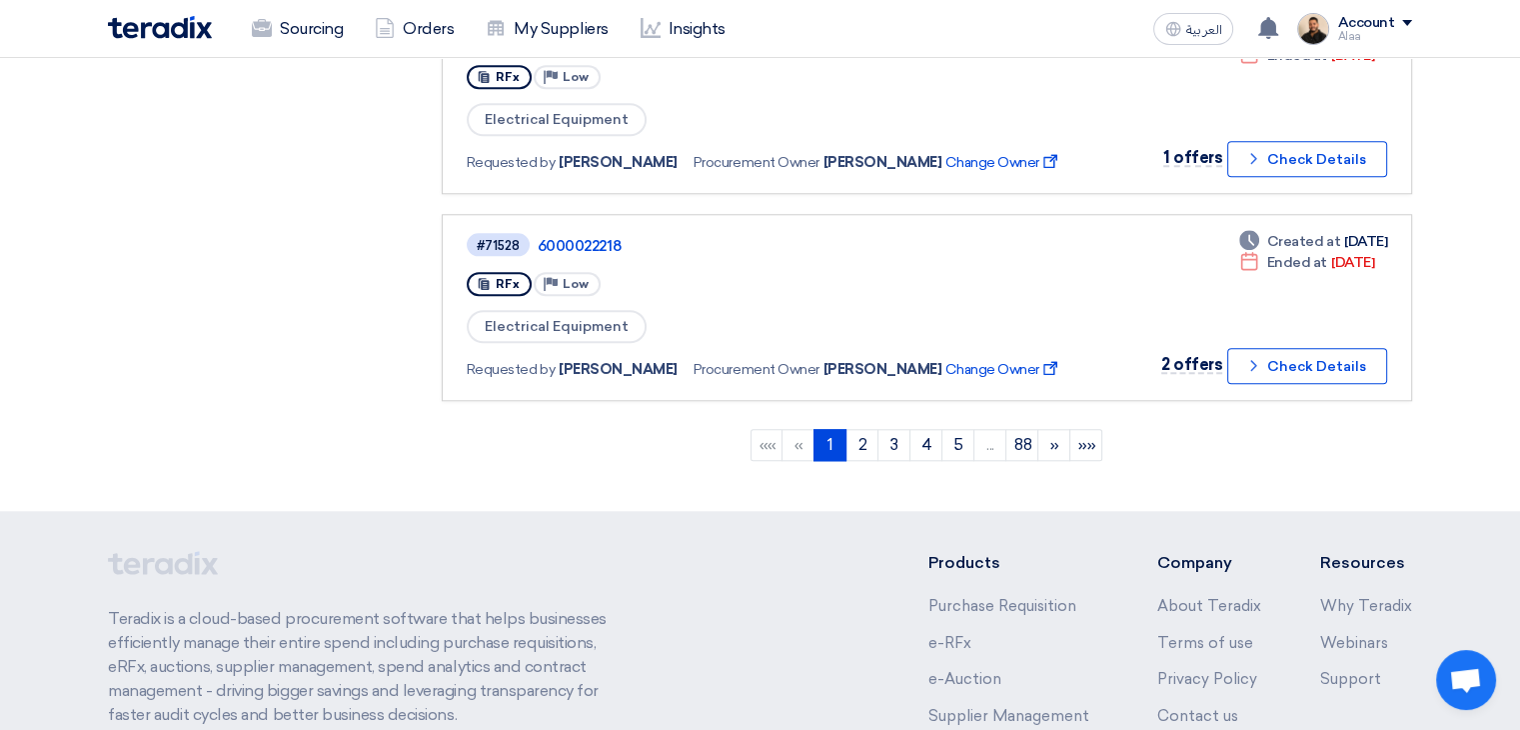
scroll to position [1899, 0]
click at [852, 428] on link "2" at bounding box center [862, 444] width 33 height 32
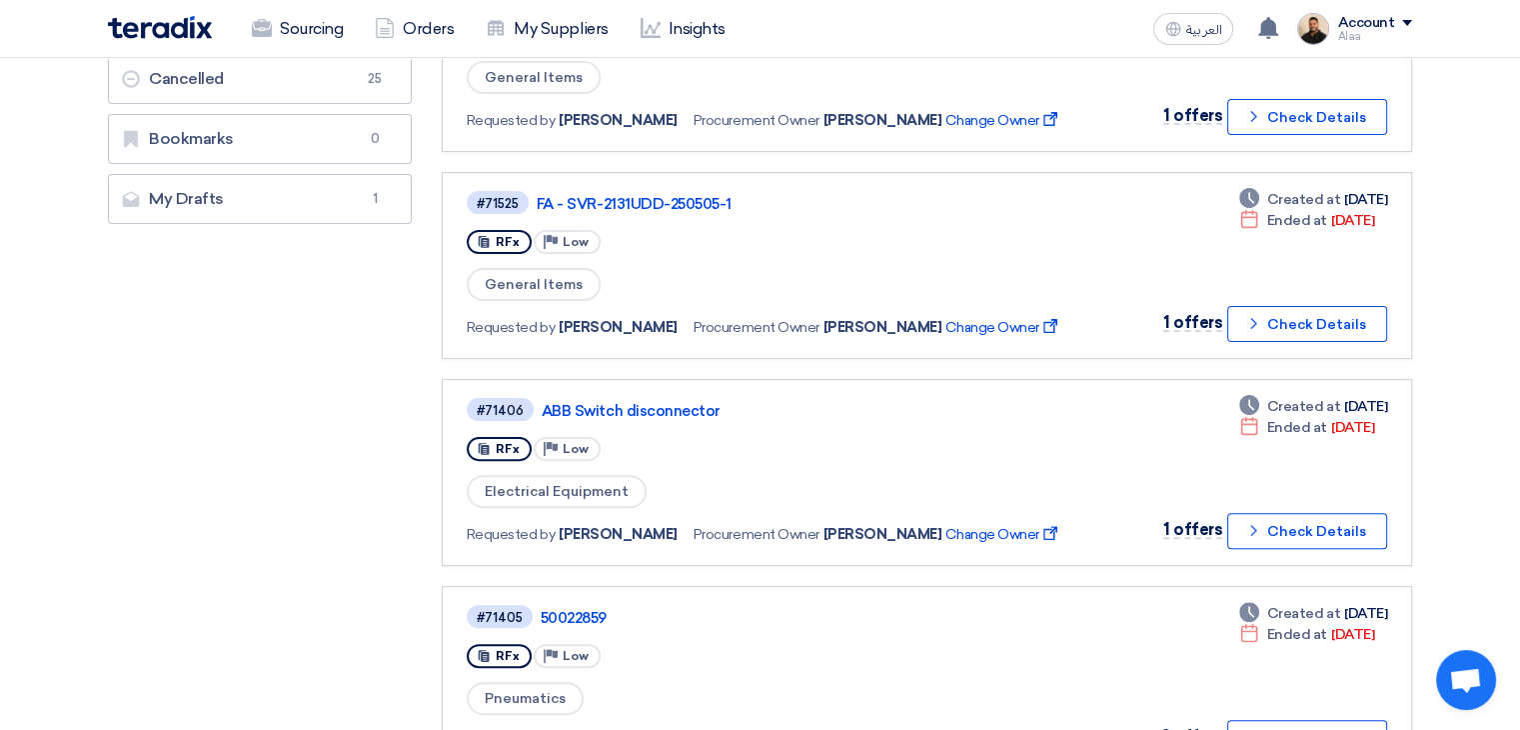
scroll to position [500, 0]
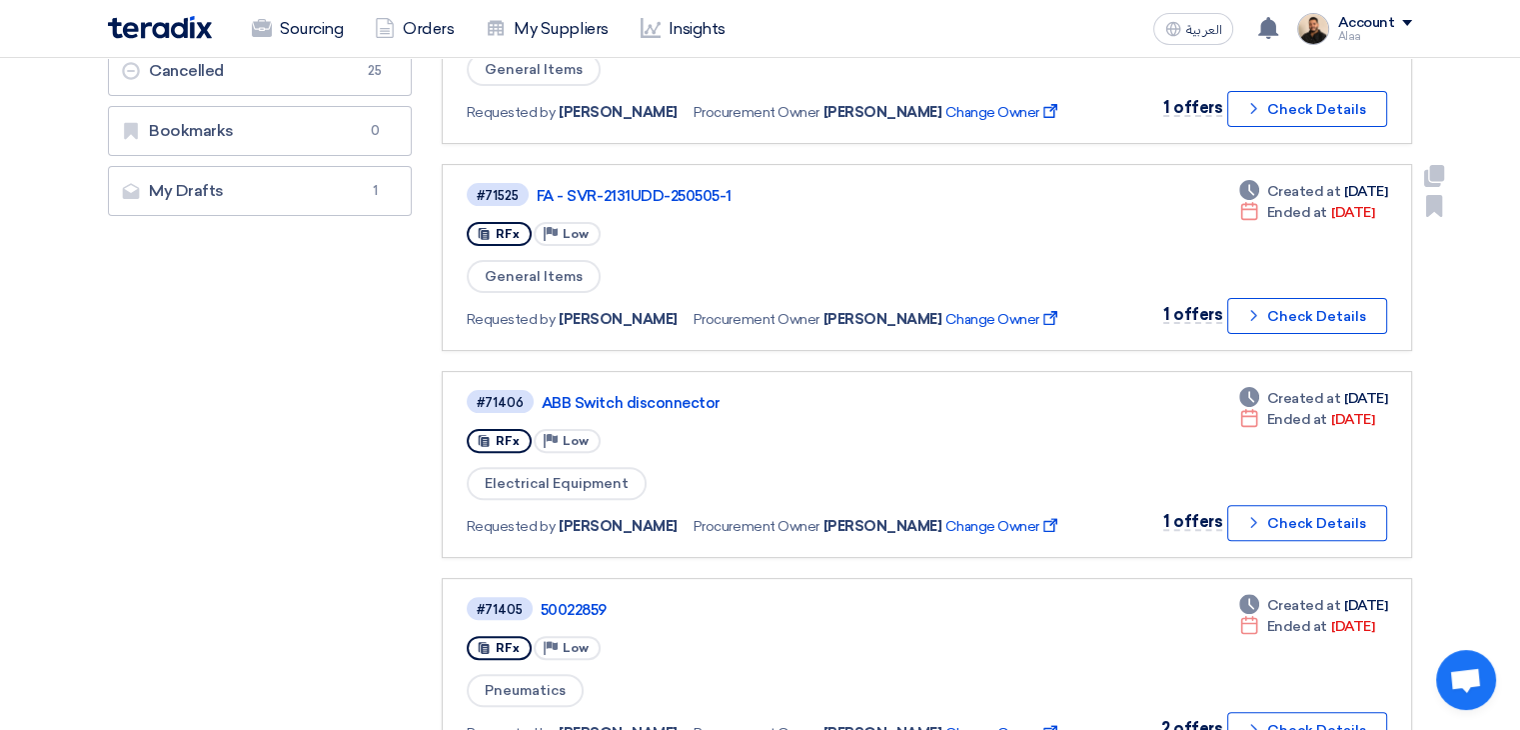
click at [687, 181] on div "#71525 FA - SVR-2131UDD-250505-1" at bounding box center [774, 194] width 615 height 27
click at [684, 189] on link "FA - SVR-2131UDD-250505-1" at bounding box center [787, 196] width 500 height 18
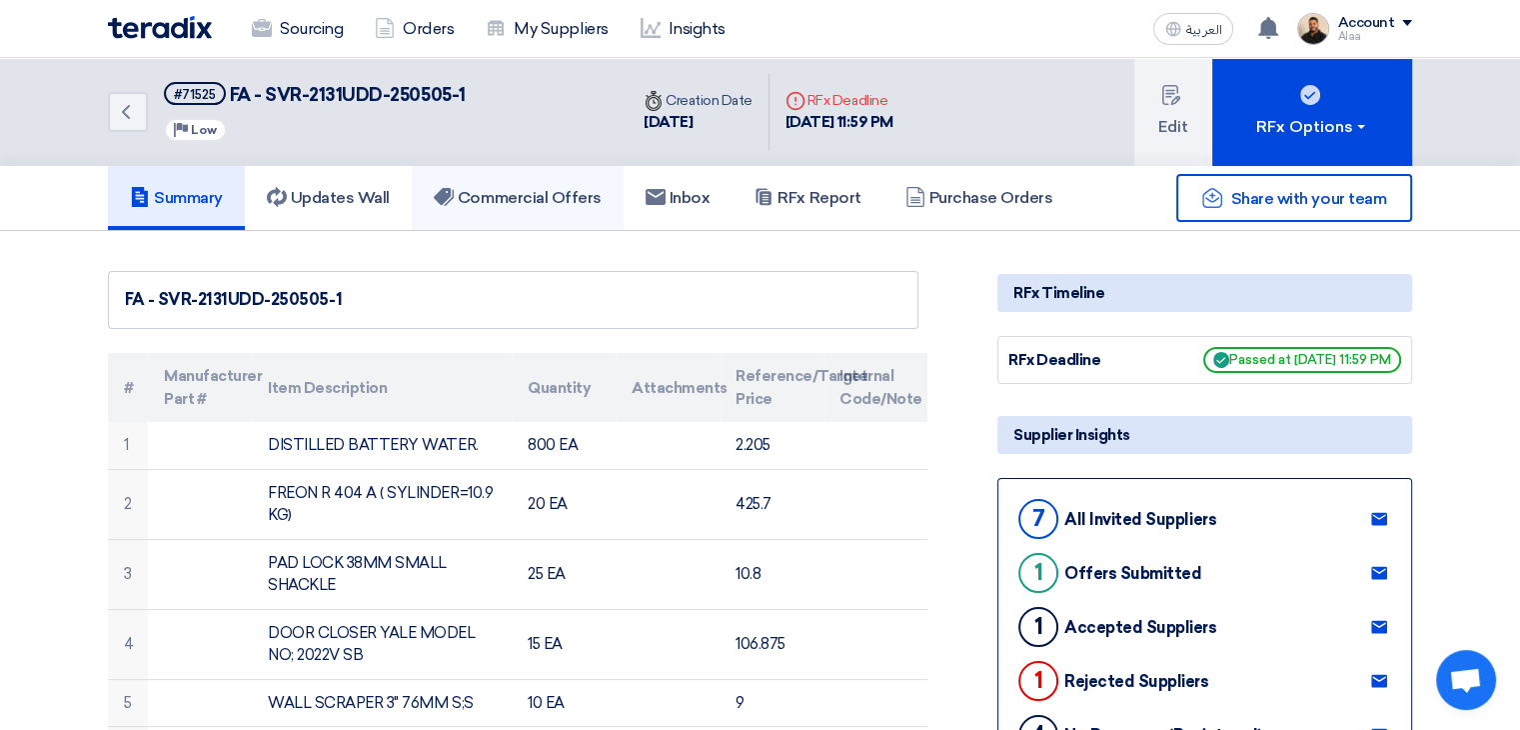
click at [552, 201] on h5 "Commercial Offers" at bounding box center [518, 198] width 168 height 20
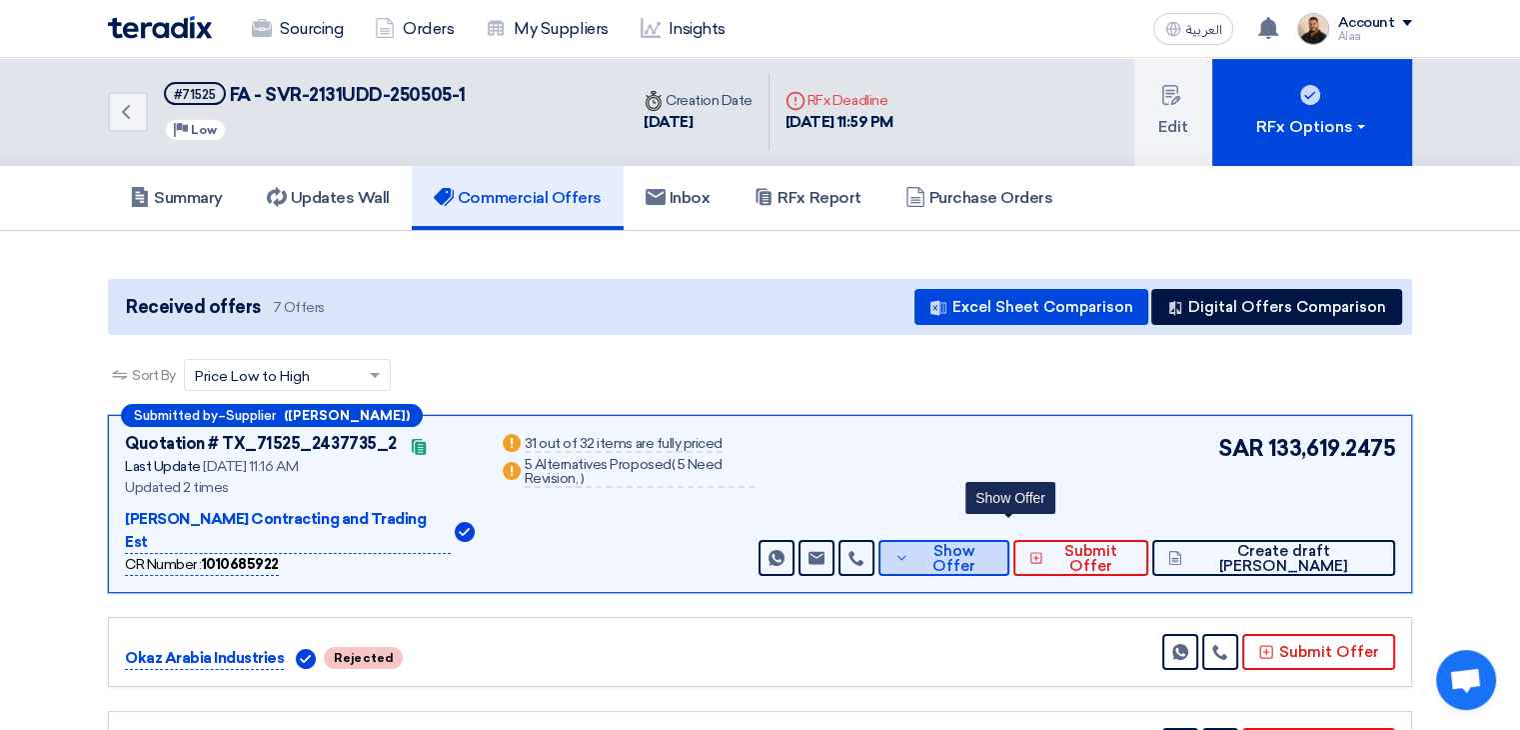
click at [994, 544] on span "Show Offer" at bounding box center [954, 559] width 79 height 30
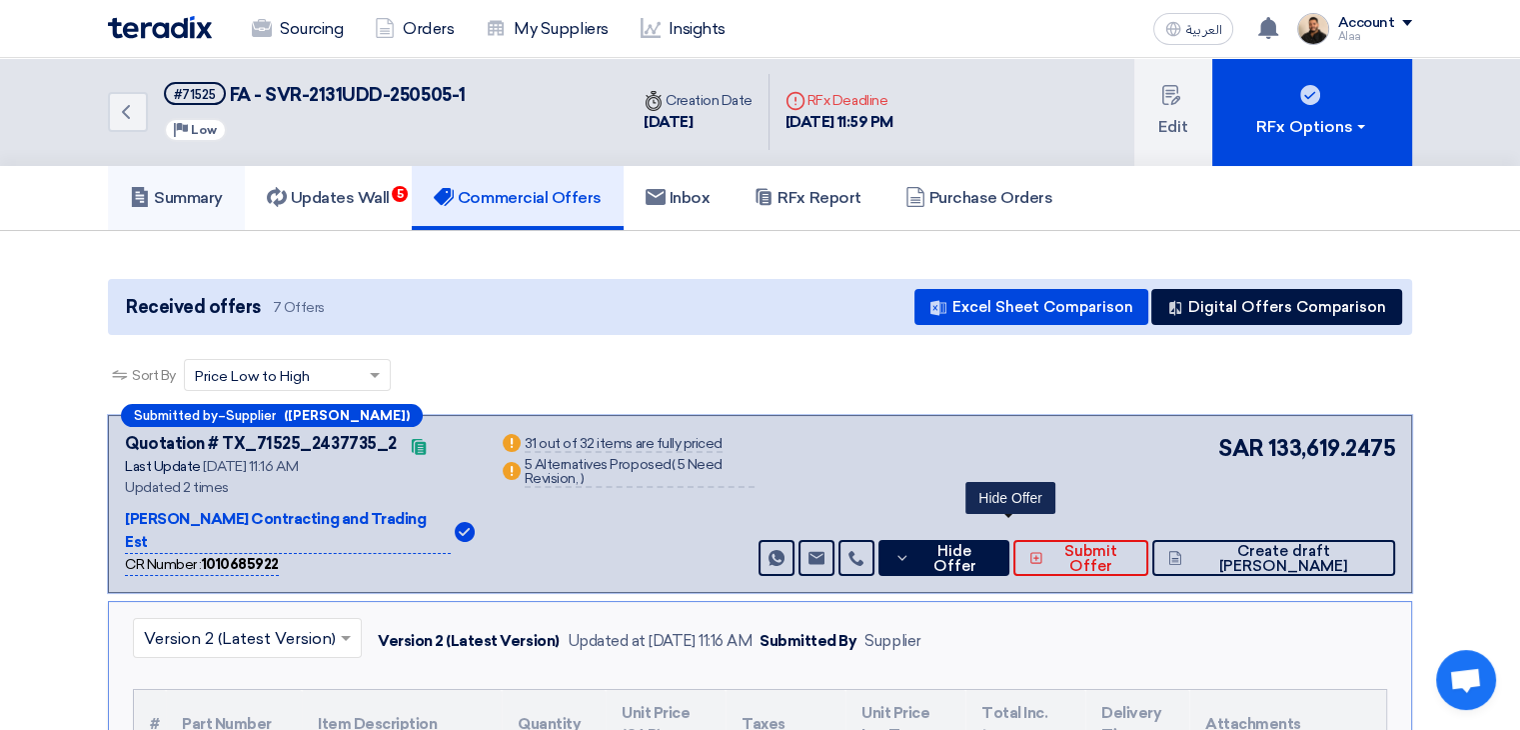
click at [212, 203] on h5 "Summary" at bounding box center [176, 198] width 93 height 20
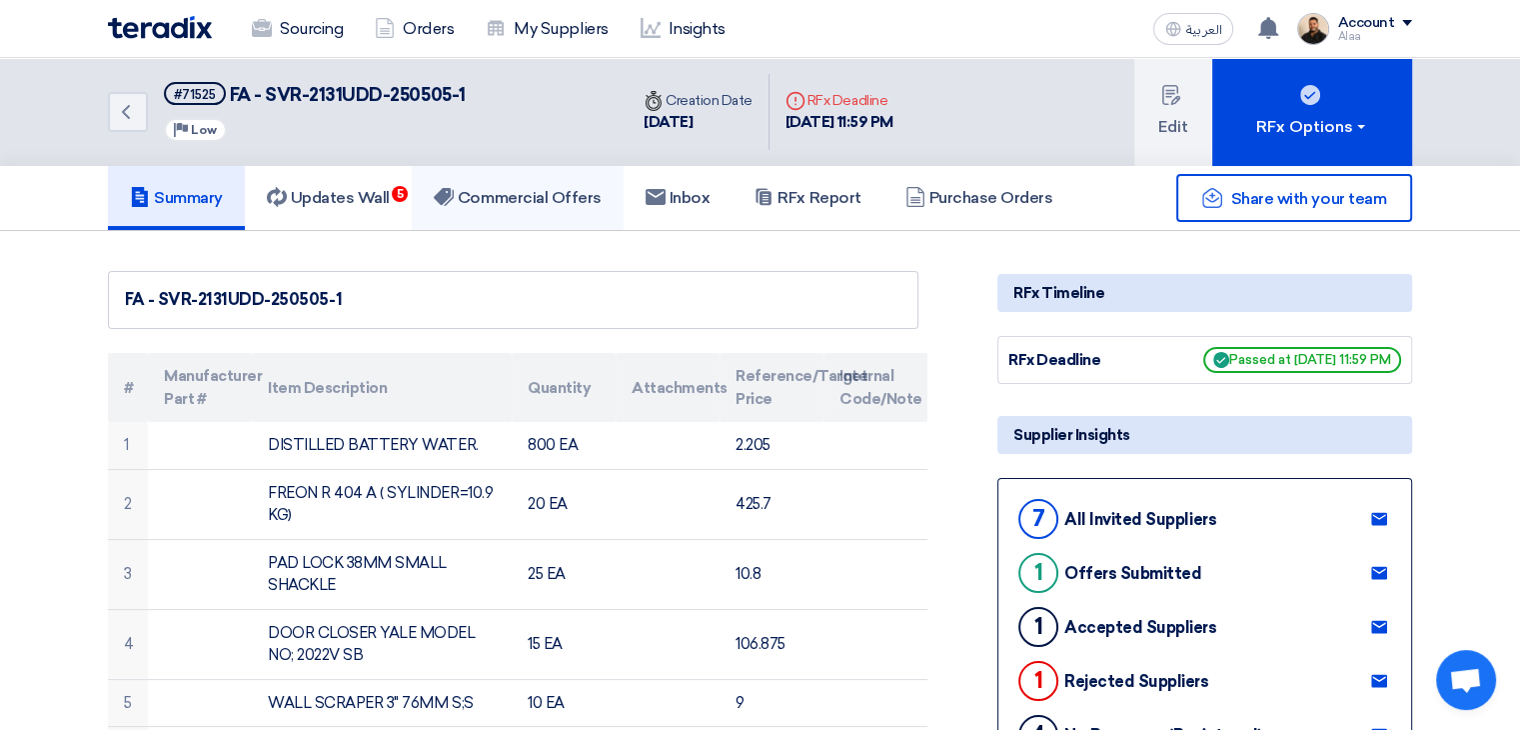
click at [548, 189] on h5 "Commercial Offers" at bounding box center [518, 198] width 168 height 20
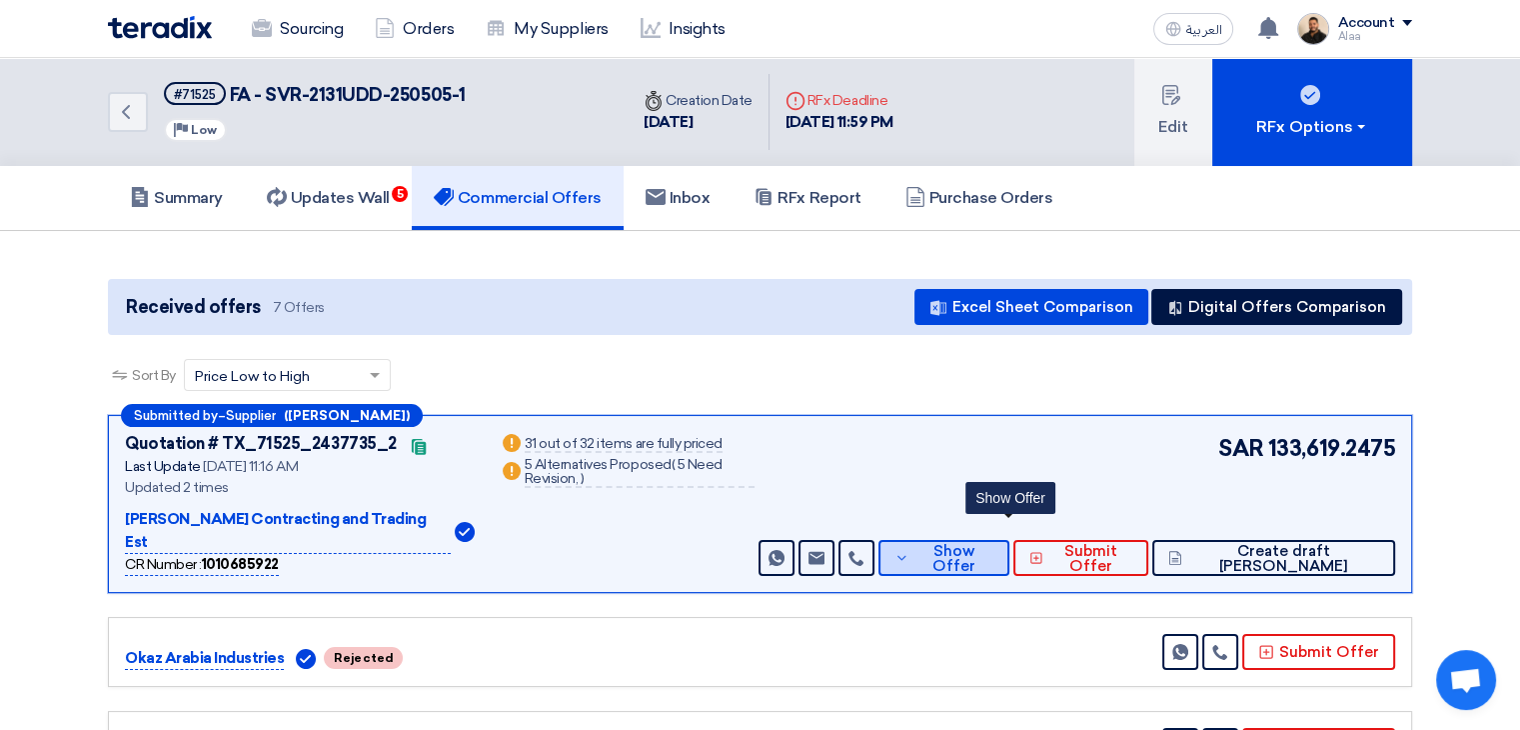
click at [980, 544] on span "Show Offer" at bounding box center [954, 559] width 79 height 30
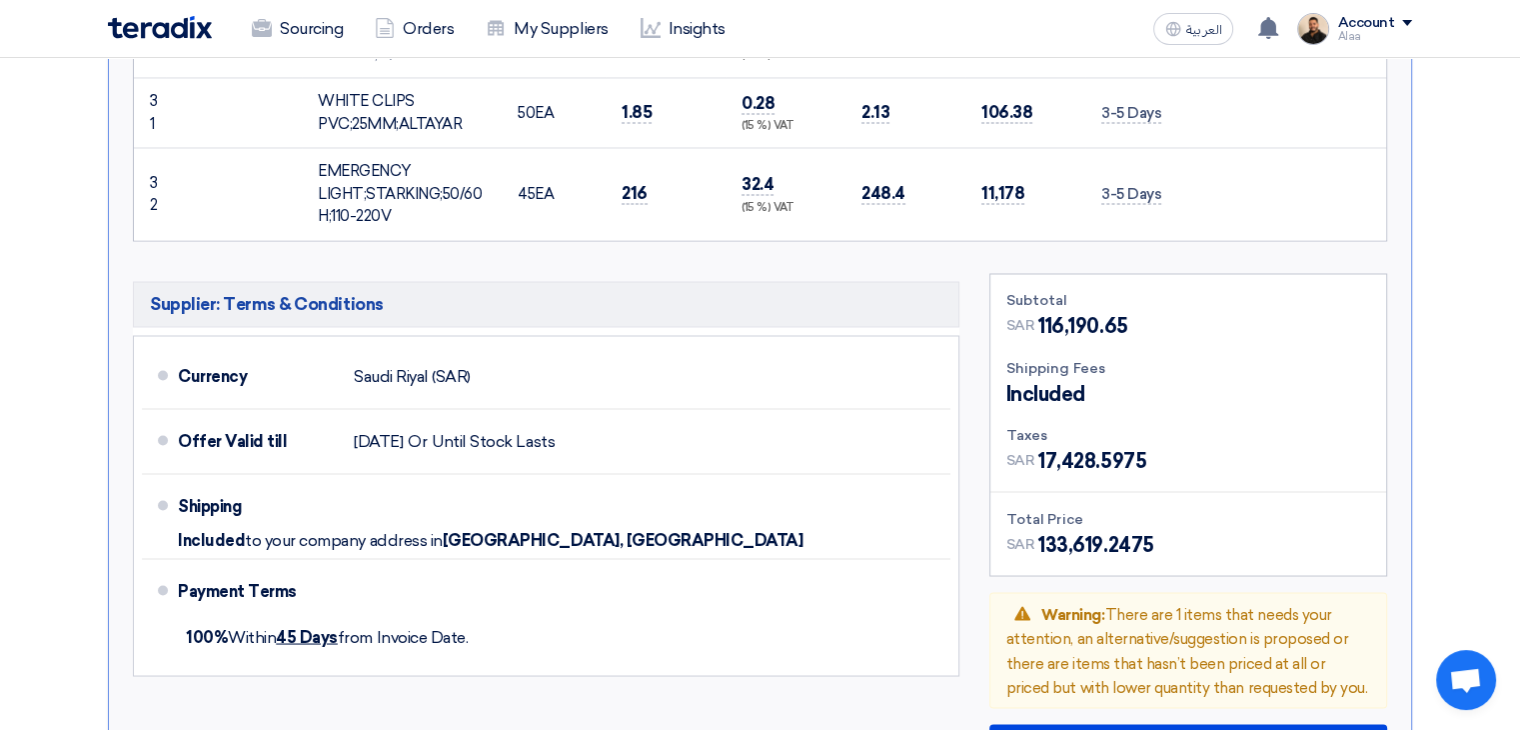
scroll to position [3499, 0]
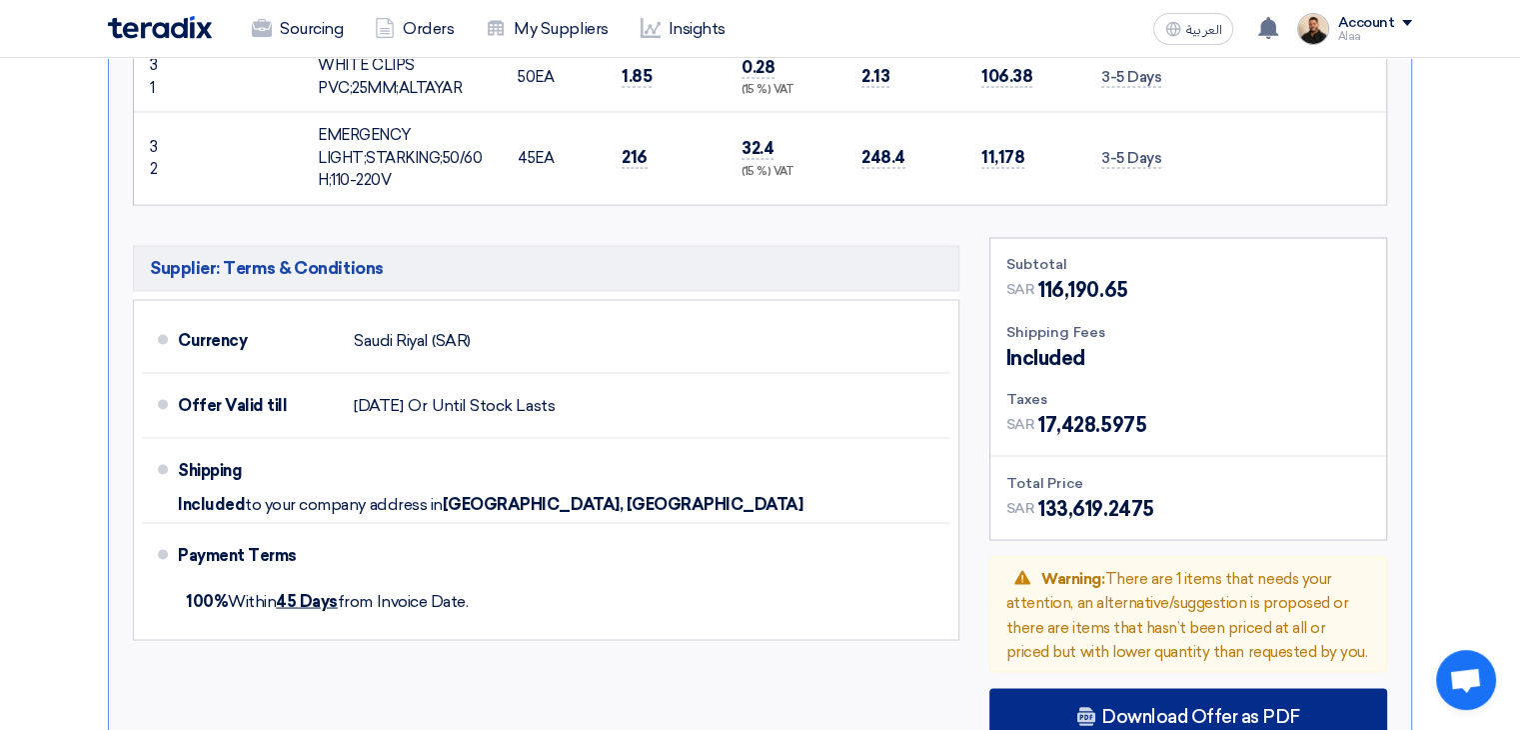
click at [1096, 706] on use at bounding box center [1087, 715] width 18 height 19
